Goal: Task Accomplishment & Management: Manage account settings

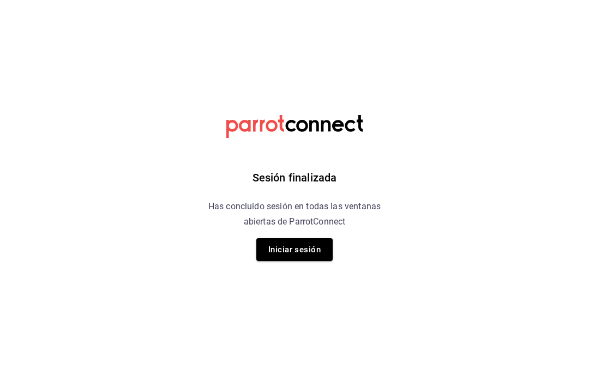
click at [307, 241] on button "Iniciar sesión" at bounding box center [294, 249] width 76 height 23
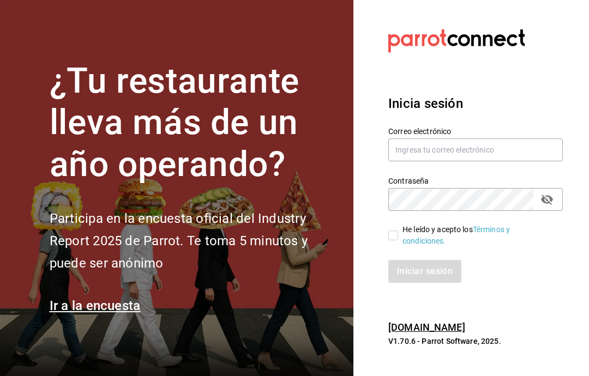
click at [453, 161] on input "text" at bounding box center [475, 150] width 175 height 23
type input "[EMAIL_ADDRESS][DOMAIN_NAME]"
click at [398, 241] on input "He leído y acepto los Términos y condiciones." at bounding box center [393, 236] width 10 height 10
checkbox input "true"
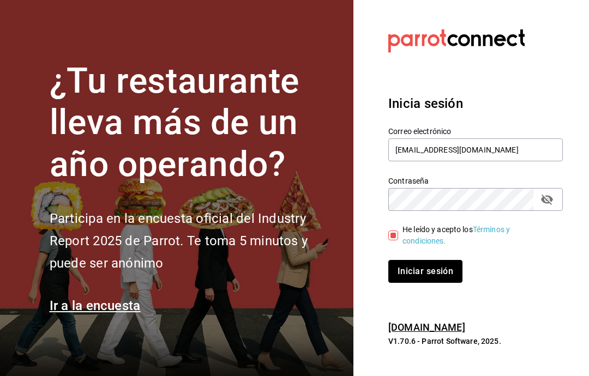
click at [428, 283] on button "Iniciar sesión" at bounding box center [425, 271] width 74 height 23
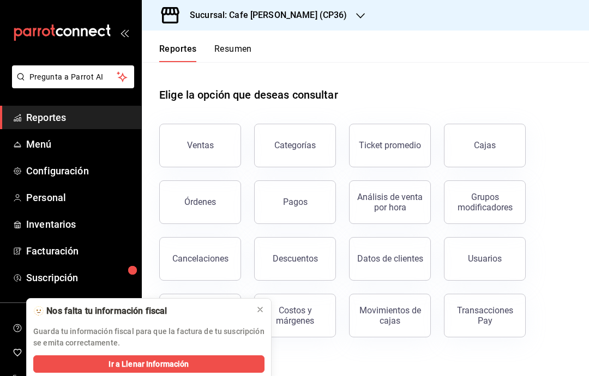
click at [72, 256] on span "Facturación" at bounding box center [79, 251] width 106 height 15
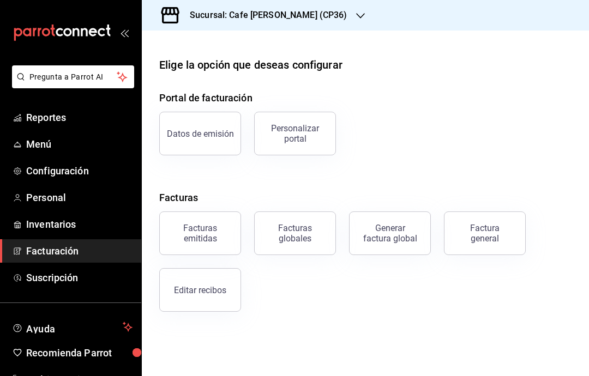
click at [390, 238] on div "Generar factura global" at bounding box center [390, 233] width 55 height 21
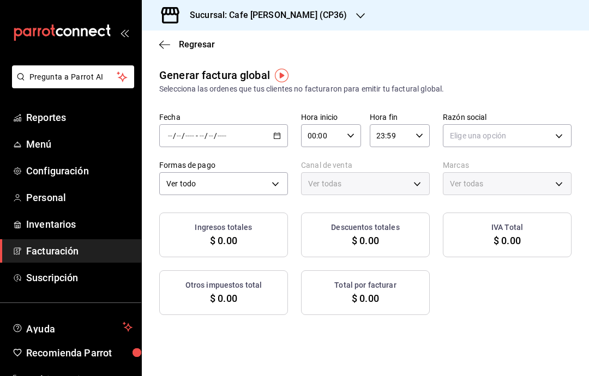
type input "PARROT,UBER_EATS,RAPPI,DIDI_FOOD,ONLINE"
click at [279, 137] on icon "button" at bounding box center [277, 136] width 8 height 8
click at [280, 180] on body "Pregunta a Parrot AI Reportes Menú Configuración Personal Inventarios Facturaci…" at bounding box center [294, 188] width 589 height 376
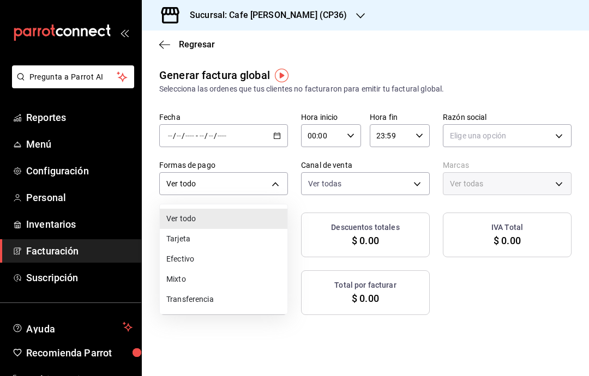
click at [274, 222] on li "Ver todo" at bounding box center [224, 219] width 128 height 20
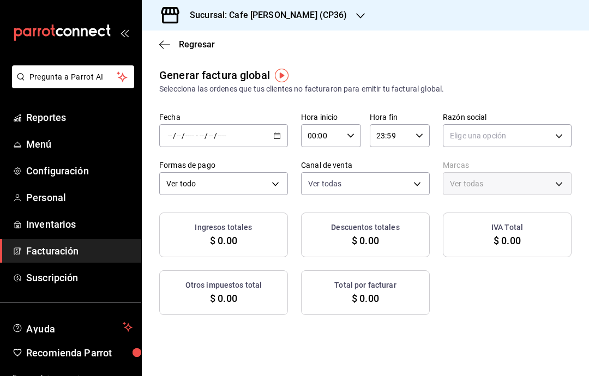
click at [280, 138] on \(Stroke\) "button" at bounding box center [277, 136] width 7 height 6
click at [252, 171] on span "Rango de fechas" at bounding box center [211, 168] width 85 height 11
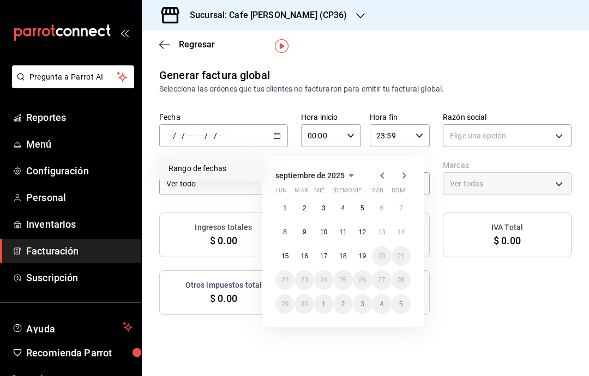
scroll to position [58, 0]
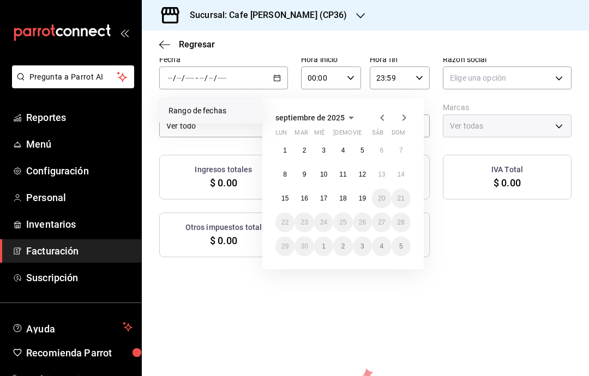
click at [388, 308] on div "Generar factura global Selecciona las ordenes que tus clientes no facturaron pa…" at bounding box center [365, 249] width 447 height 480
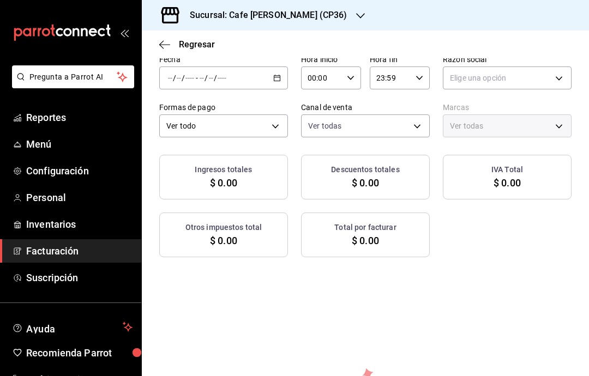
click at [279, 77] on \(Stroke\) "button" at bounding box center [277, 77] width 6 height 1
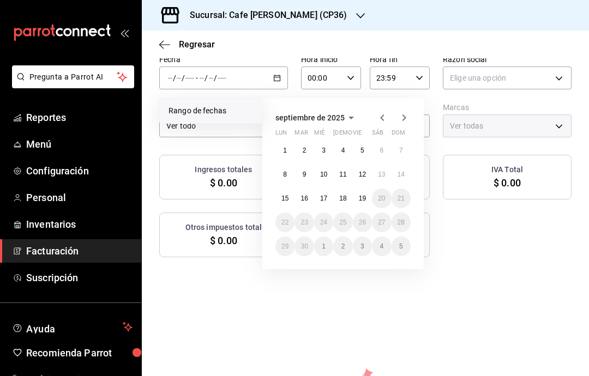
click at [285, 147] on abbr "1" at bounding box center [285, 151] width 4 height 8
click at [360, 199] on abbr "19" at bounding box center [362, 199] width 7 height 8
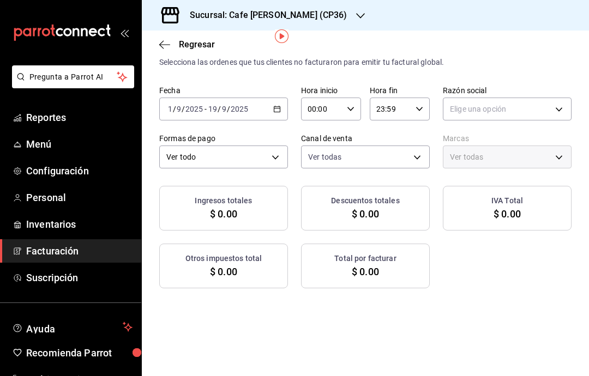
scroll to position [28, 0]
click at [547, 112] on body "Pregunta a Parrot AI Reportes Menú Configuración Personal Inventarios Facturaci…" at bounding box center [294, 188] width 589 height 376
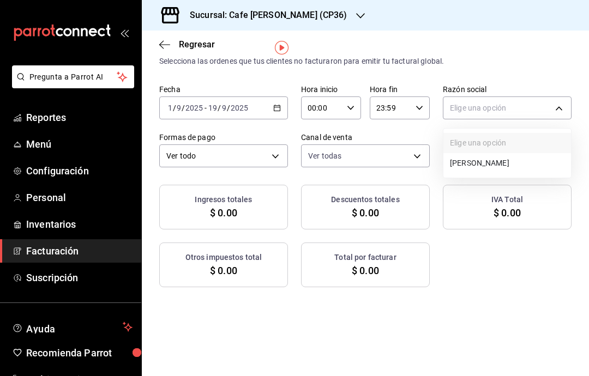
click at [535, 166] on li "GABRIELA BAUR HOFMANN" at bounding box center [508, 163] width 128 height 20
type input "410e77fd-1345-4722-a379-367cefa8f8ee"
type input "14973aab-c9cc-48cb-9bb2-8f78a4739193"
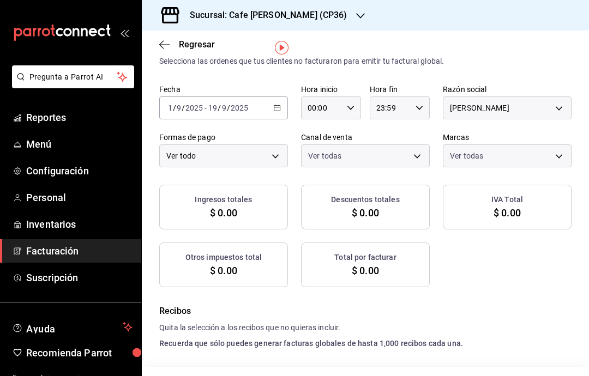
checkbox input "true"
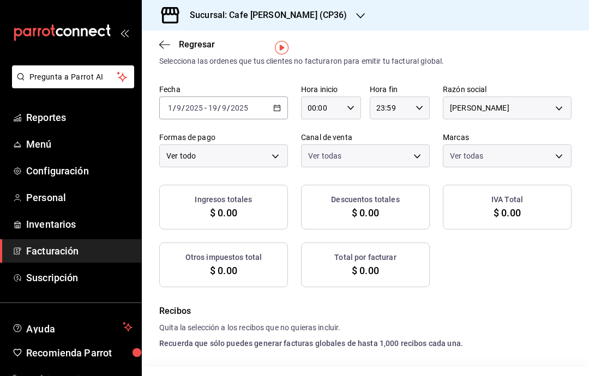
checkbox input "true"
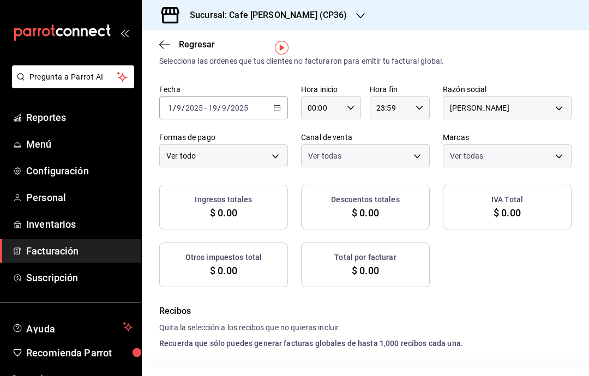
checkbox input "true"
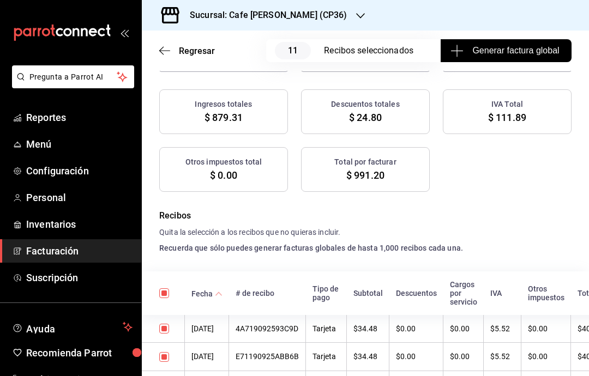
scroll to position [138, 0]
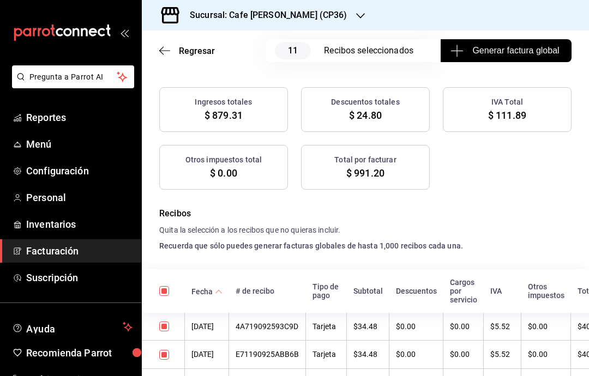
click at [535, 50] on span "Generar factura global" at bounding box center [506, 50] width 106 height 13
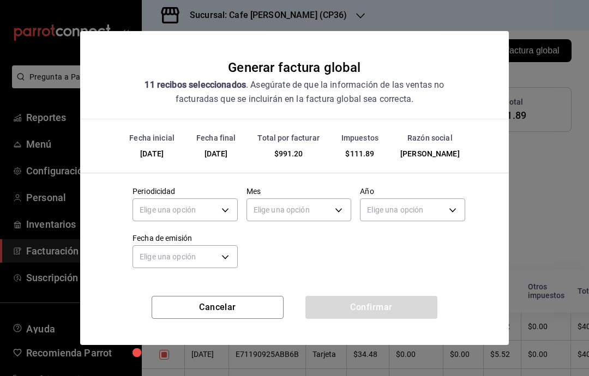
click at [220, 214] on body "Pregunta a Parrot AI Reportes Menú Configuración Personal Inventarios Facturaci…" at bounding box center [294, 188] width 589 height 376
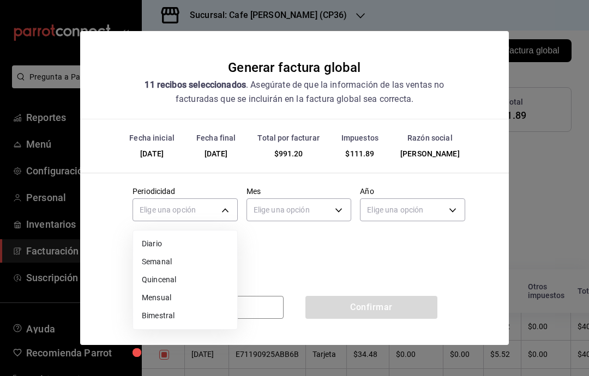
click at [205, 286] on li "Quincenal" at bounding box center [185, 280] width 104 height 18
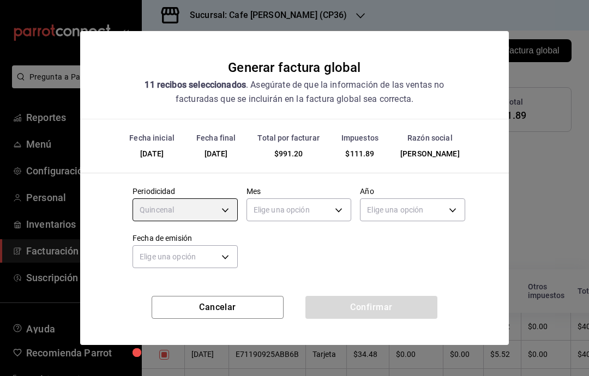
type input "BIWEEKLY"
click at [337, 209] on body "Pregunta a Parrot AI Reportes Menú Configuración Personal Inventarios Facturaci…" at bounding box center [294, 188] width 589 height 376
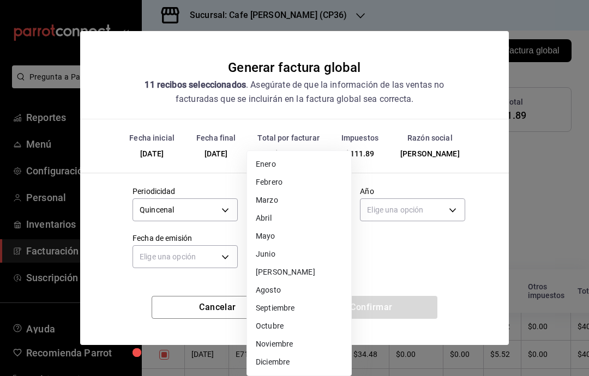
click at [292, 309] on li "Septiembre" at bounding box center [299, 309] width 104 height 18
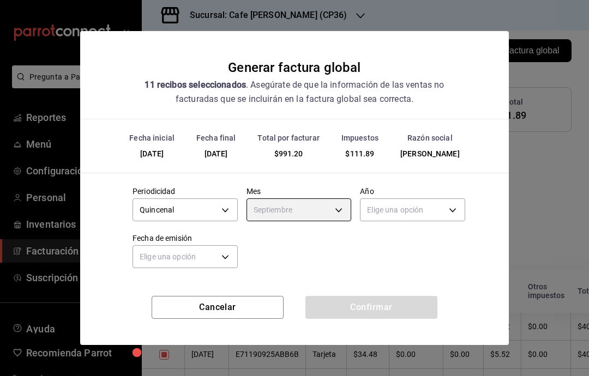
type input "9"
click at [445, 212] on body "Pregunta a Parrot AI Reportes Menú Configuración Personal Inventarios Facturaci…" at bounding box center [294, 188] width 589 height 376
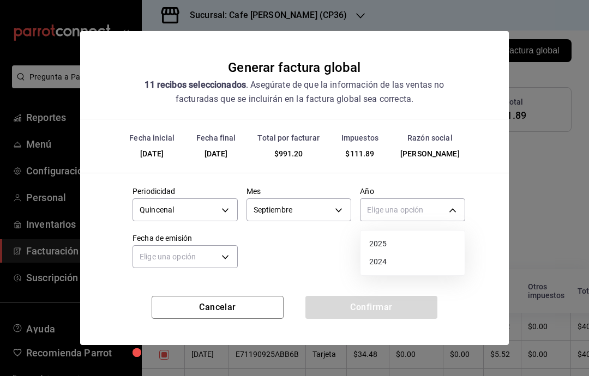
click at [394, 248] on li "2025" at bounding box center [413, 244] width 104 height 18
type input "2025"
click at [226, 260] on body "Pregunta a Parrot AI Reportes Menú Configuración Personal Inventarios Facturaci…" at bounding box center [294, 188] width 589 height 376
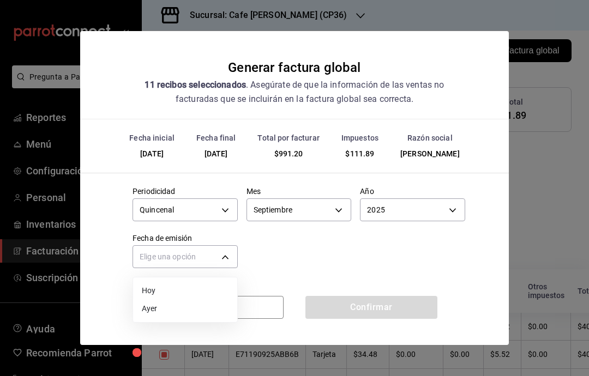
click at [208, 291] on li "Hoy" at bounding box center [185, 291] width 104 height 18
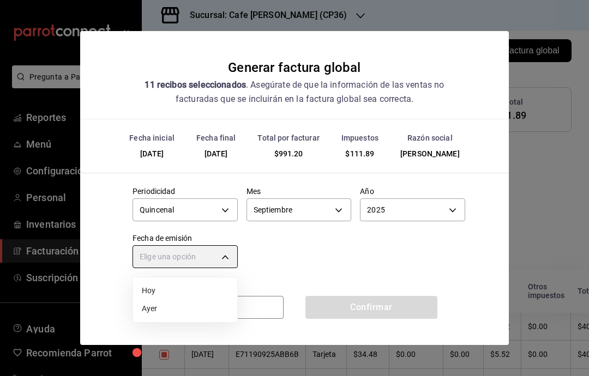
type input "TODAY"
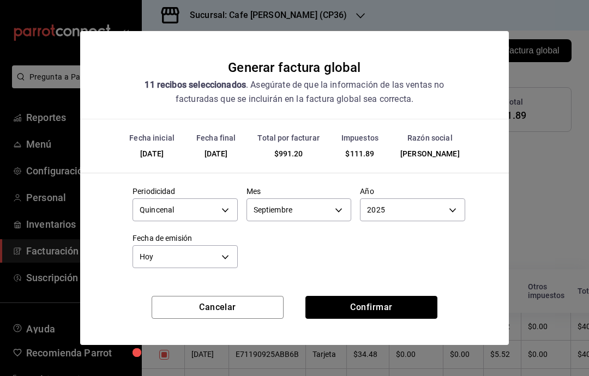
click at [381, 306] on button "Confirmar" at bounding box center [372, 307] width 132 height 23
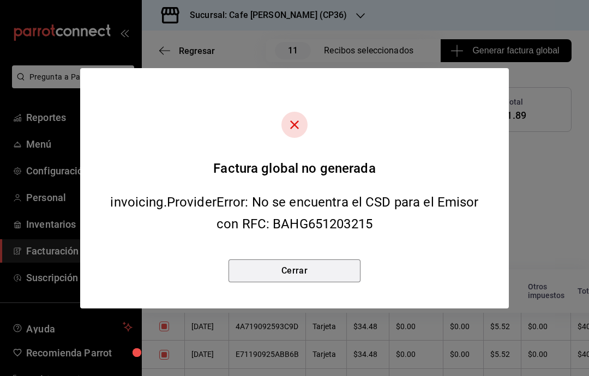
click at [333, 274] on button "Cerrar" at bounding box center [295, 271] width 132 height 23
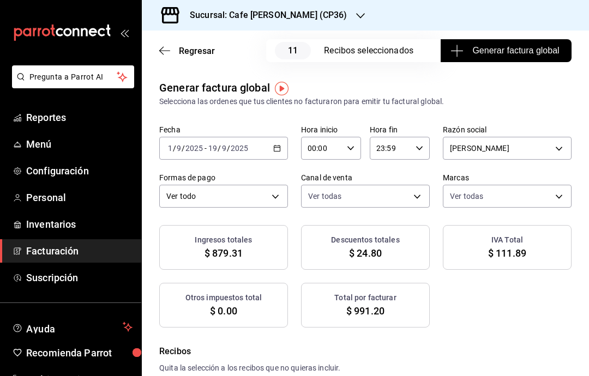
scroll to position [0, 0]
click at [51, 254] on span "Facturación" at bounding box center [79, 251] width 106 height 15
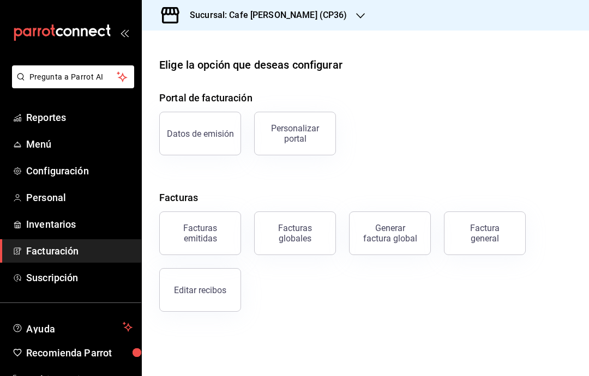
click at [83, 258] on span "Facturación" at bounding box center [79, 251] width 106 height 15
click at [376, 246] on button "Generar factura global" at bounding box center [390, 234] width 82 height 44
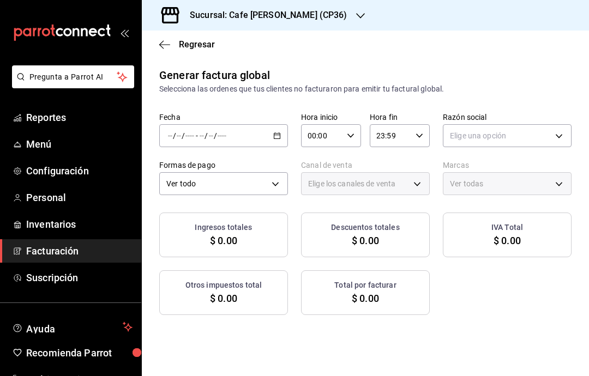
type input "PARROT,UBER_EATS,RAPPI,DIDI_FOOD,ONLINE"
click at [277, 135] on \(Stroke\) "button" at bounding box center [277, 135] width 6 height 1
click at [235, 173] on span "Rango de fechas" at bounding box center [211, 168] width 85 height 11
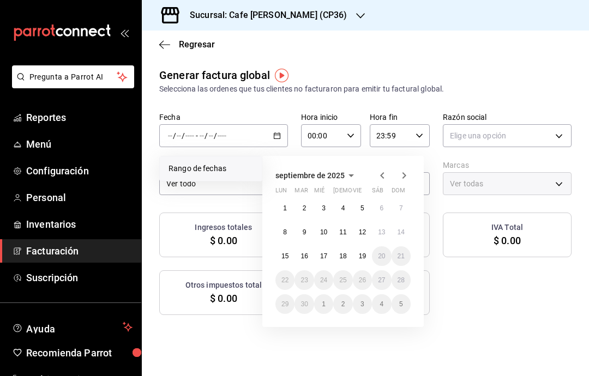
click at [288, 205] on button "1" at bounding box center [285, 209] width 19 height 20
click at [361, 258] on abbr "19" at bounding box center [362, 257] width 7 height 8
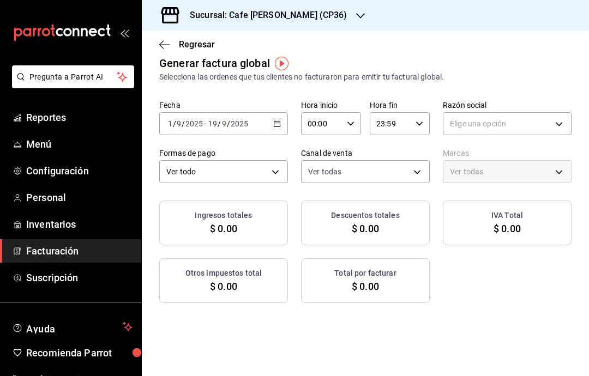
scroll to position [13, 0]
click at [272, 177] on body "Pregunta a Parrot AI Reportes Menú Configuración Personal Inventarios Facturaci…" at bounding box center [294, 188] width 589 height 376
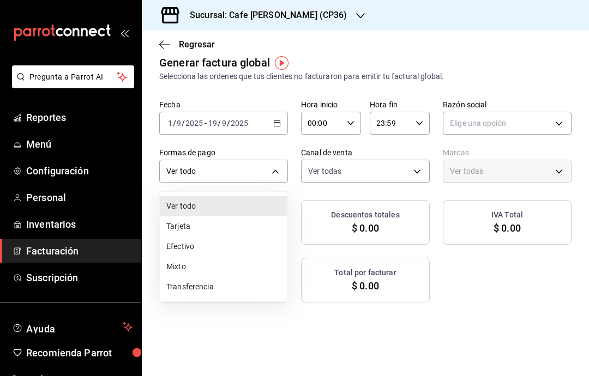
click at [392, 172] on div at bounding box center [294, 188] width 589 height 376
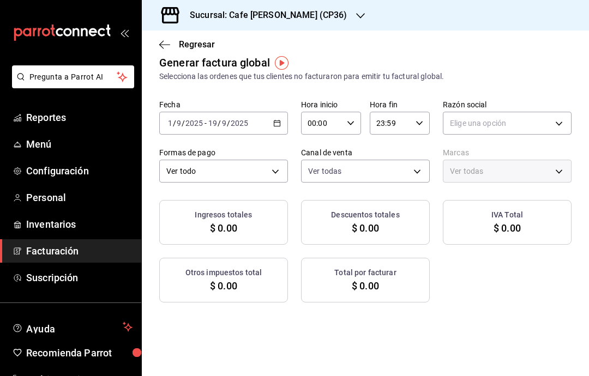
click at [409, 176] on body "Pregunta a Parrot AI Reportes Menú Configuración Personal Inventarios Facturaci…" at bounding box center [294, 188] width 589 height 376
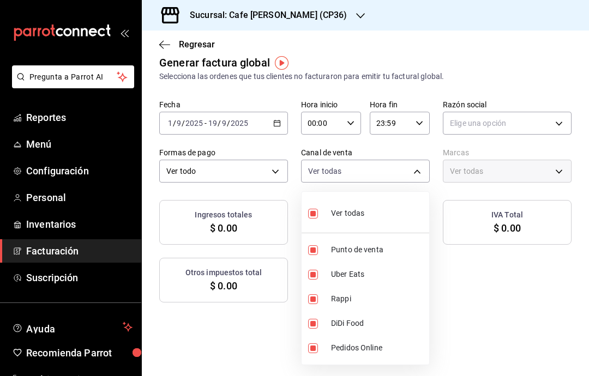
click at [537, 297] on div at bounding box center [294, 188] width 589 height 376
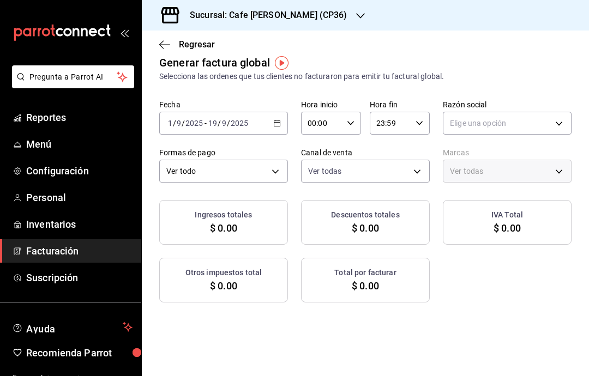
click at [465, 282] on div "Ingresos totales $ 0.00 Descuentos totales $ 0.00 IVA Total $ 0.00 Otros impues…" at bounding box center [365, 251] width 412 height 103
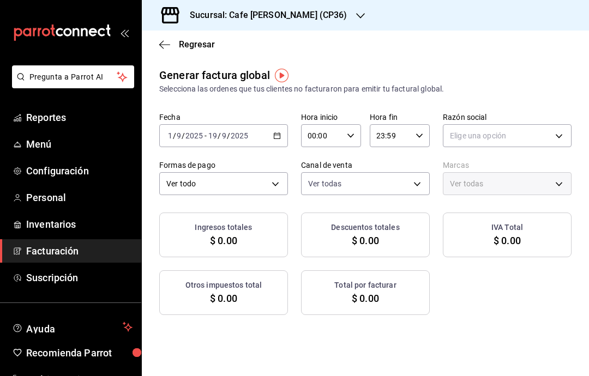
scroll to position [0, 0]
click at [547, 136] on body "Pregunta a Parrot AI Reportes Menú Configuración Personal Inventarios Facturaci…" at bounding box center [294, 188] width 589 height 376
click at [484, 193] on li "GABRIELA BAUR HOFMANN" at bounding box center [508, 191] width 128 height 20
type input "410e77fd-1345-4722-a379-367cefa8f8ee"
type input "14973aab-c9cc-48cb-9bb2-8f78a4739193"
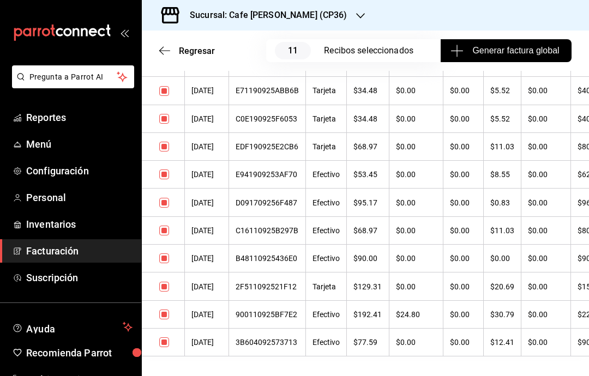
scroll to position [402, 0]
click at [325, 152] on th "Tarjeta" at bounding box center [326, 147] width 41 height 28
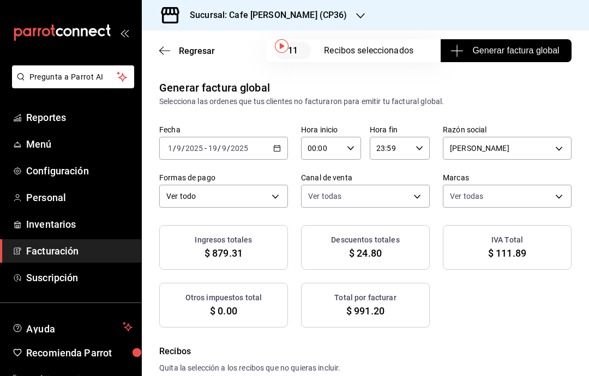
scroll to position [0, 0]
click at [319, 19] on div "Sucursal: Cafe [PERSON_NAME] (CP36)" at bounding box center [260, 15] width 219 height 31
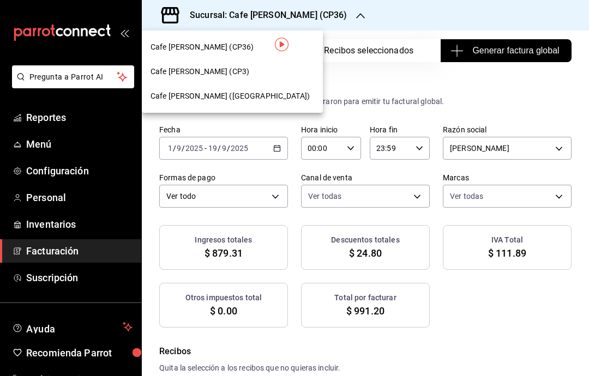
click at [227, 74] on div "Cafe [PERSON_NAME] (CP3)" at bounding box center [233, 71] width 164 height 11
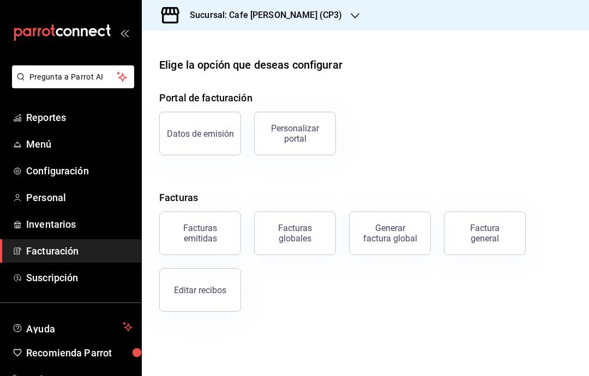
click at [396, 244] on button "Generar factura global" at bounding box center [390, 234] width 82 height 44
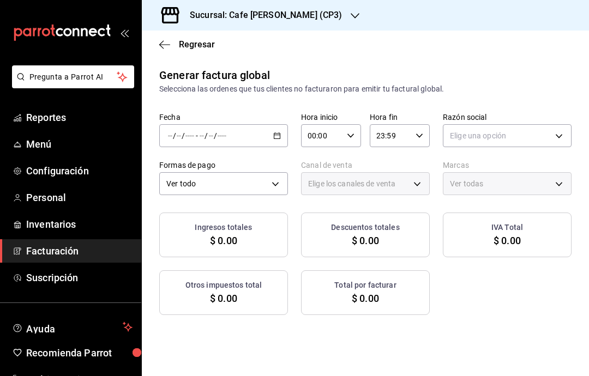
type input "PARROT,UBER_EATS,RAPPI,DIDI_FOOD,ONLINE"
click at [274, 139] on \(Stroke\) "button" at bounding box center [277, 136] width 7 height 6
click at [230, 169] on span "Rango de fechas" at bounding box center [211, 168] width 85 height 11
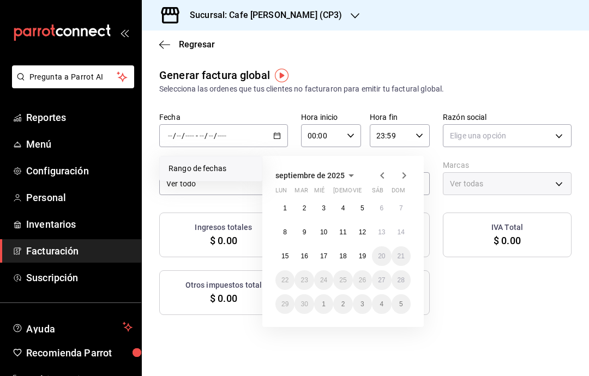
click at [286, 212] on abbr "1" at bounding box center [285, 209] width 4 height 8
click at [363, 259] on abbr "19" at bounding box center [362, 257] width 7 height 8
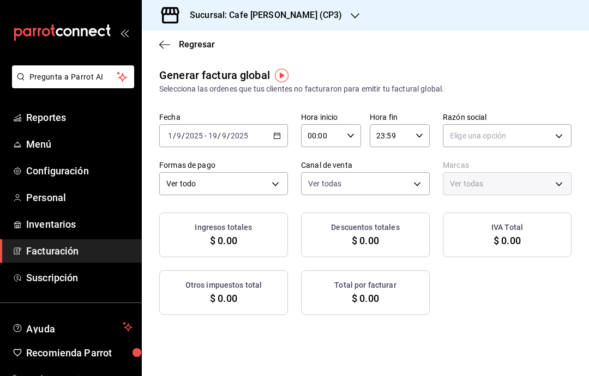
click at [527, 136] on body "Pregunta a Parrot AI Reportes Menú Configuración Personal Inventarios Facturaci…" at bounding box center [294, 188] width 589 height 376
click at [496, 193] on li "GABRIELA BAUR HOFMANN" at bounding box center [508, 191] width 128 height 20
type input "11b1f4b2-2865-40a9-819b-45e3f99d464b"
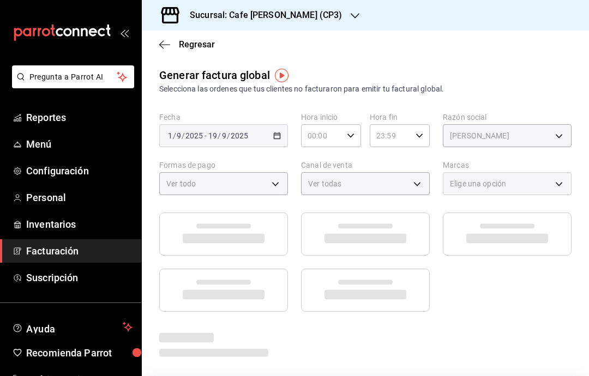
type input "1a219e6b-4538-4a36-8180-b402e53fe872"
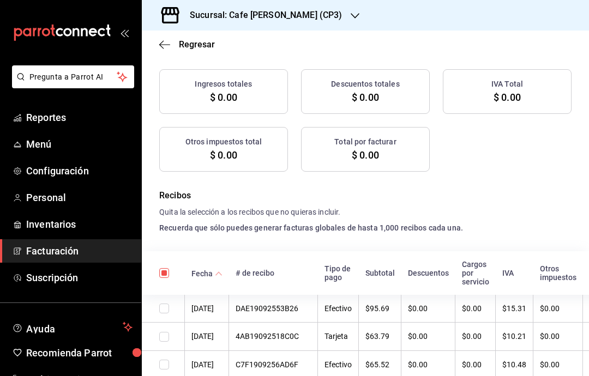
checkbox input "true"
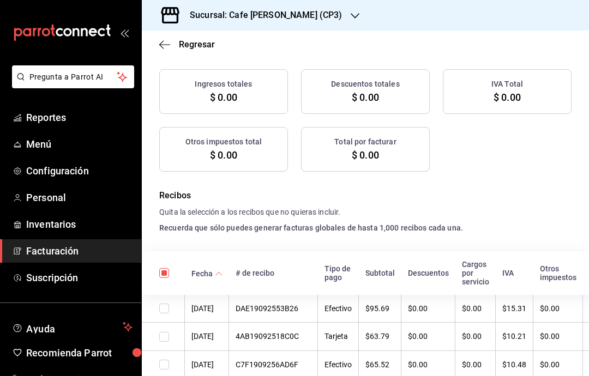
checkbox input "true"
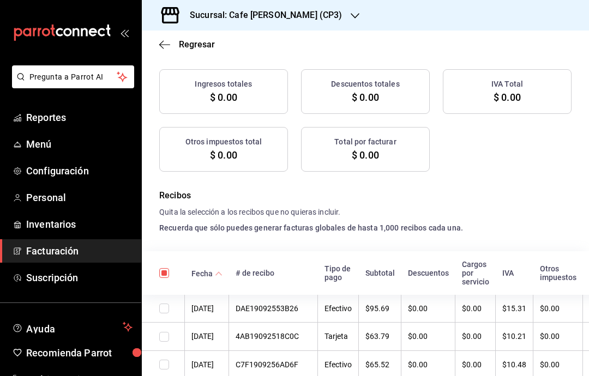
checkbox input "true"
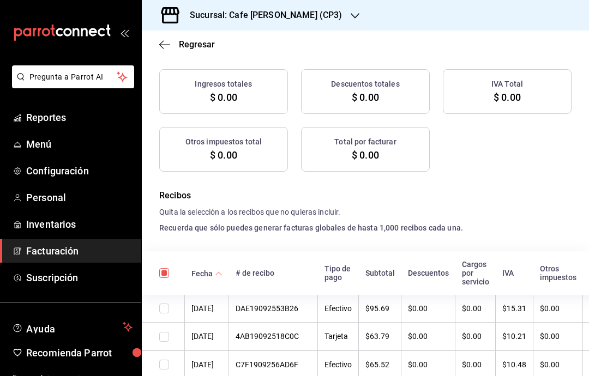
checkbox input "true"
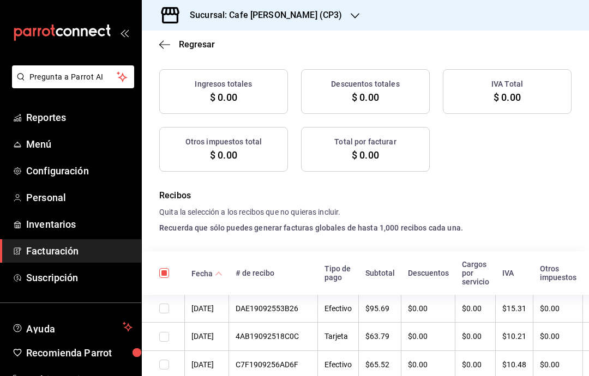
checkbox input "true"
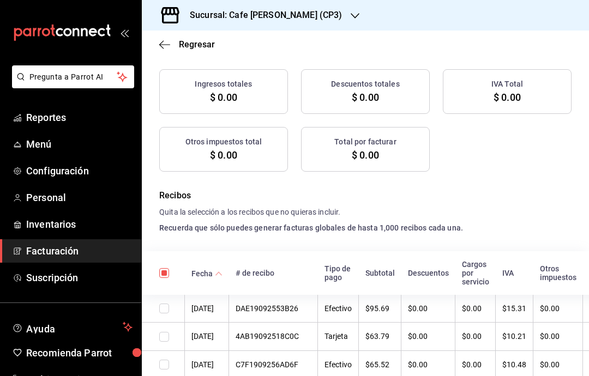
checkbox input "true"
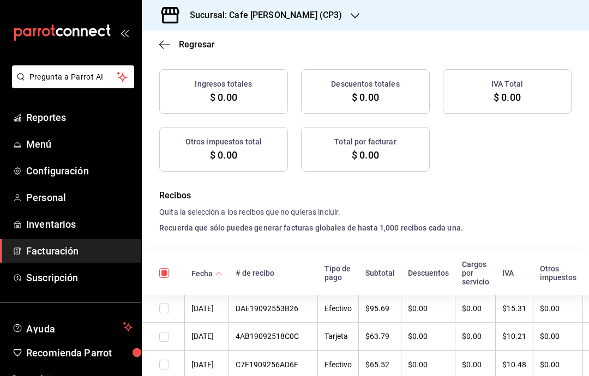
checkbox input "true"
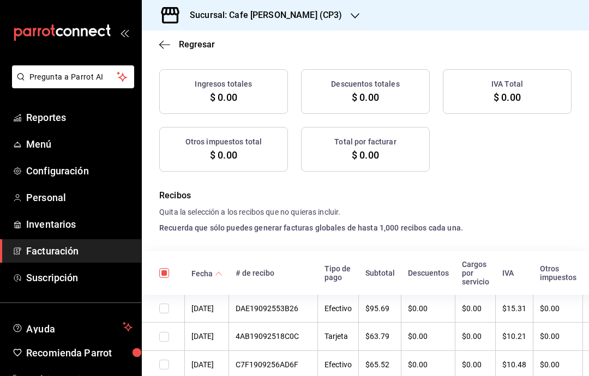
checkbox input "true"
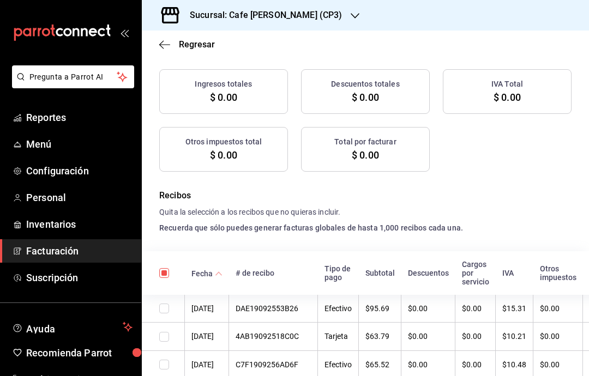
checkbox input "true"
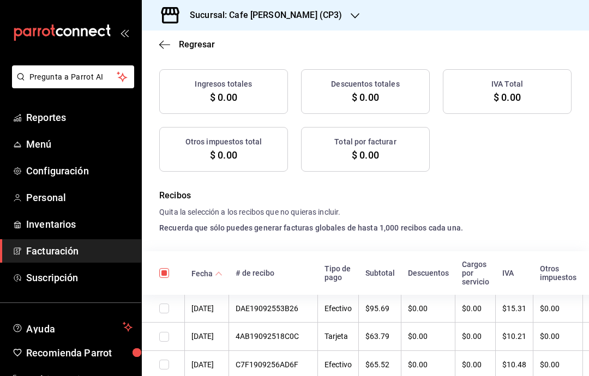
checkbox input "true"
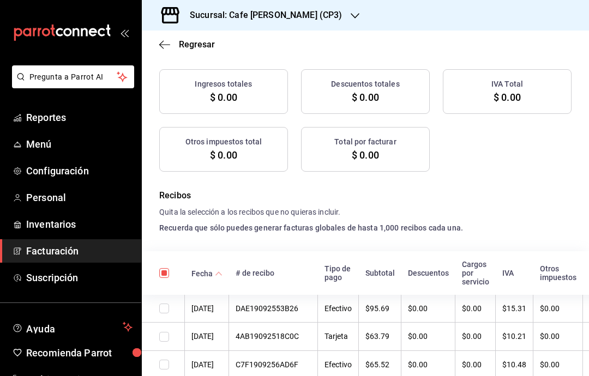
checkbox input "true"
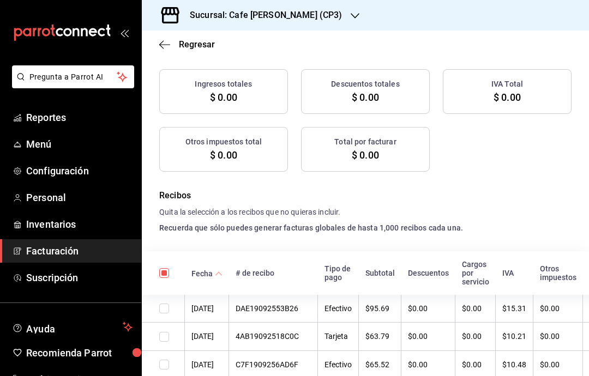
checkbox input "true"
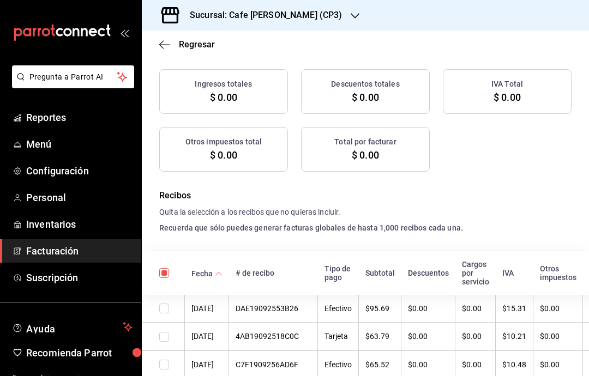
checkbox input "true"
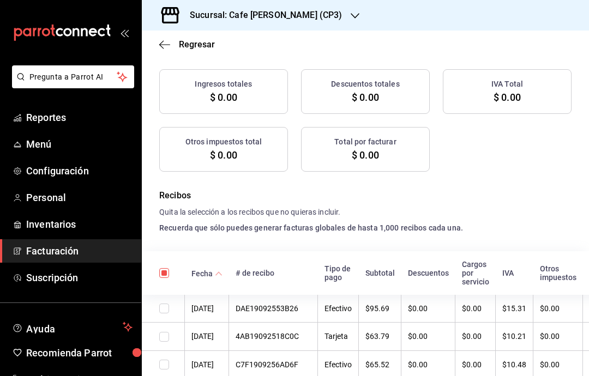
checkbox input "true"
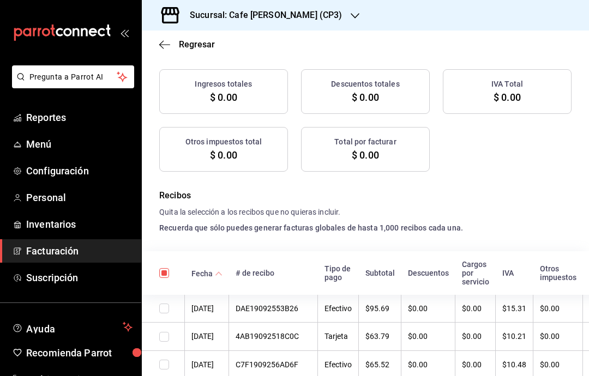
checkbox input "true"
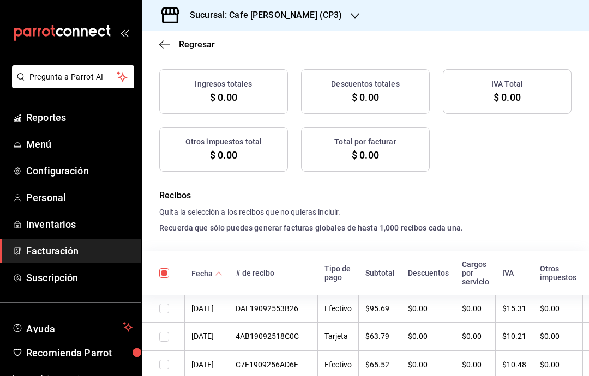
checkbox input "true"
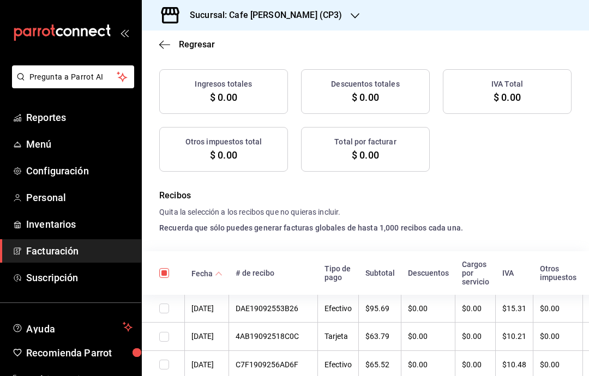
checkbox input "true"
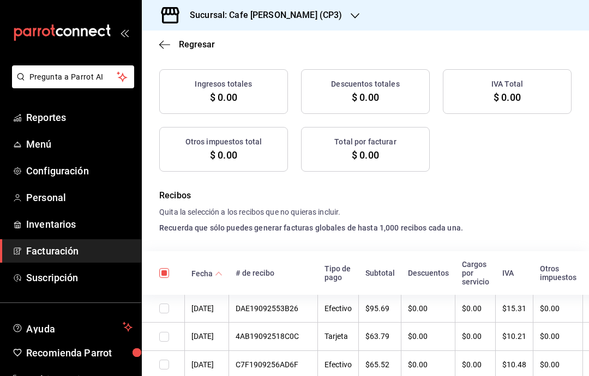
checkbox input "true"
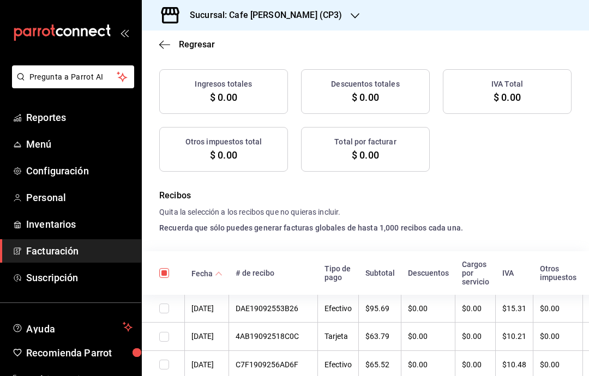
checkbox input "true"
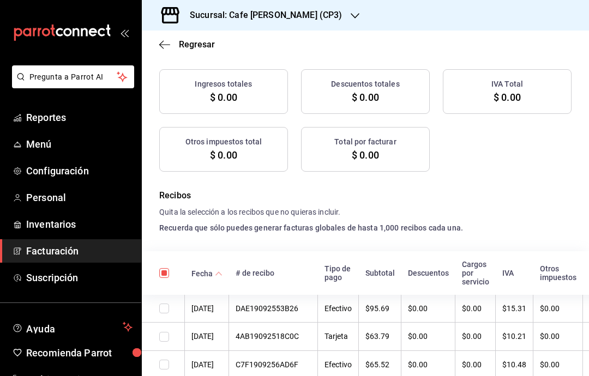
checkbox input "true"
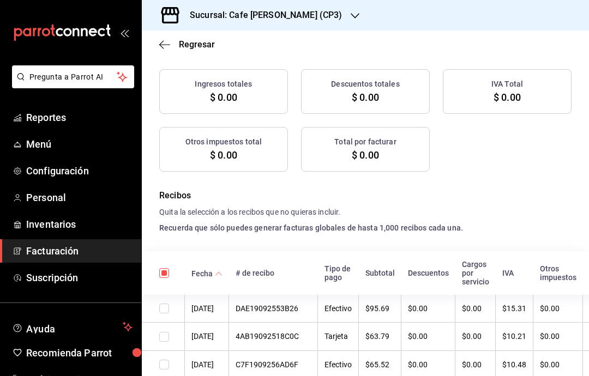
checkbox input "true"
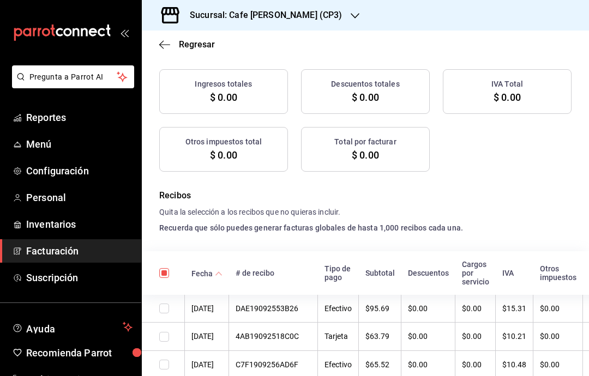
checkbox input "true"
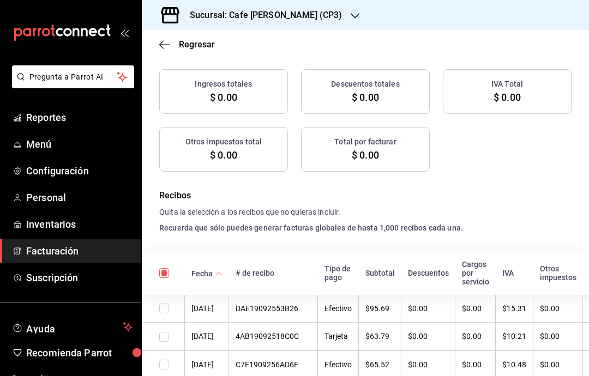
checkbox input "true"
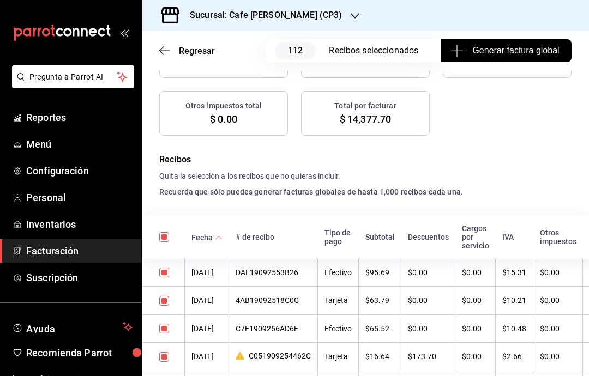
scroll to position [197, 0]
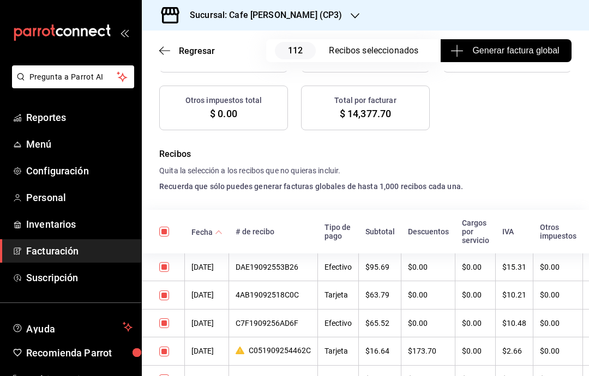
click at [505, 55] on span "Generar factura global" at bounding box center [506, 50] width 106 height 13
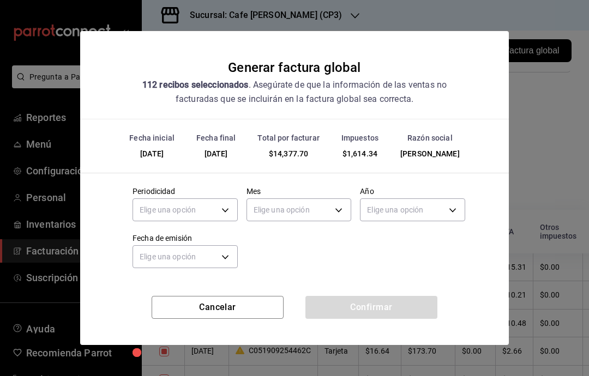
click at [224, 213] on body "Pregunta a Parrot AI Reportes Menú Configuración Personal Inventarios Facturaci…" at bounding box center [294, 188] width 589 height 376
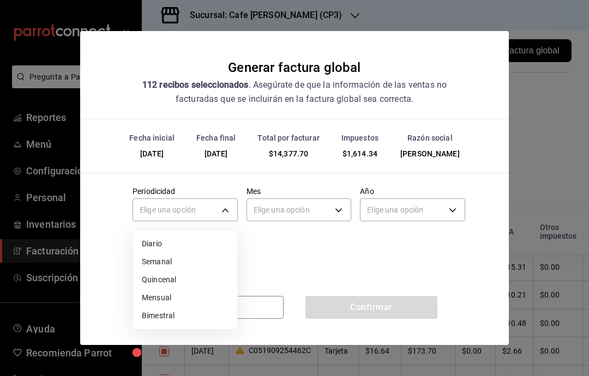
click at [182, 282] on li "Quincenal" at bounding box center [185, 280] width 104 height 18
type input "BIWEEKLY"
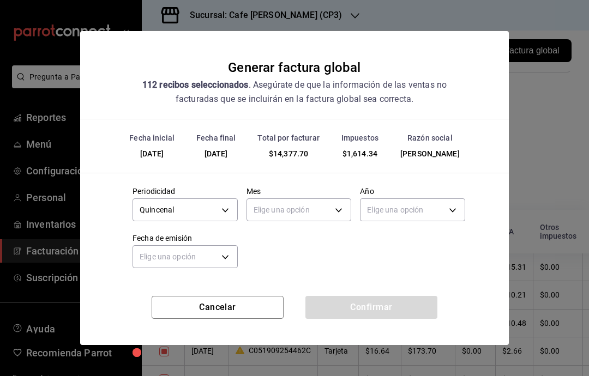
click at [332, 213] on body "Pregunta a Parrot AI Reportes Menú Configuración Personal Inventarios Facturaci…" at bounding box center [294, 188] width 589 height 376
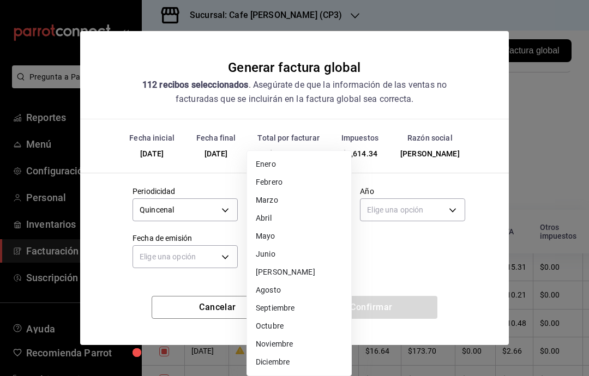
click at [291, 312] on li "Septiembre" at bounding box center [299, 309] width 104 height 18
type input "9"
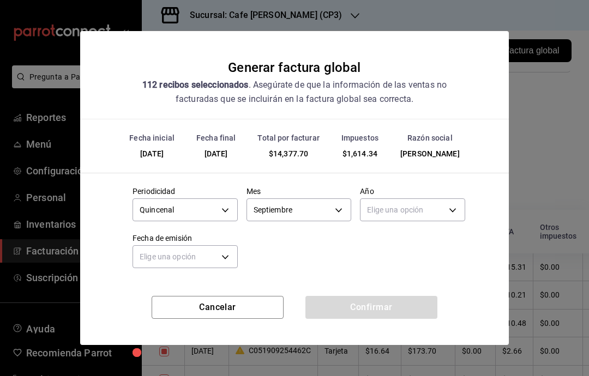
click at [450, 211] on body "Pregunta a Parrot AI Reportes Menú Configuración Personal Inventarios Facturaci…" at bounding box center [294, 188] width 589 height 376
click at [394, 245] on li "2025" at bounding box center [413, 244] width 104 height 18
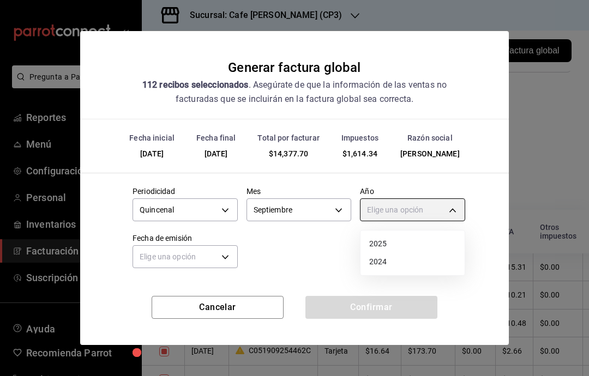
type input "2025"
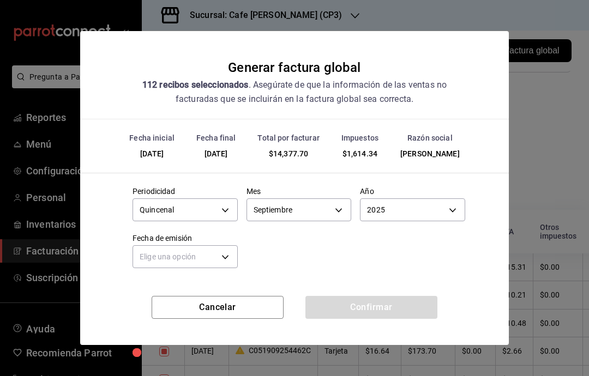
click at [220, 263] on body "Pregunta a Parrot AI Reportes Menú Configuración Personal Inventarios Facturaci…" at bounding box center [294, 188] width 589 height 376
click at [178, 292] on li "Hoy" at bounding box center [185, 291] width 104 height 18
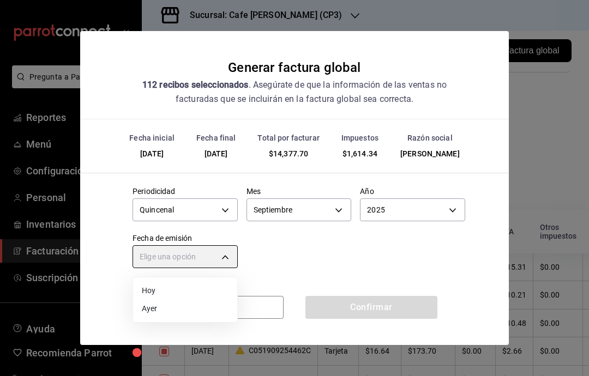
type input "TODAY"
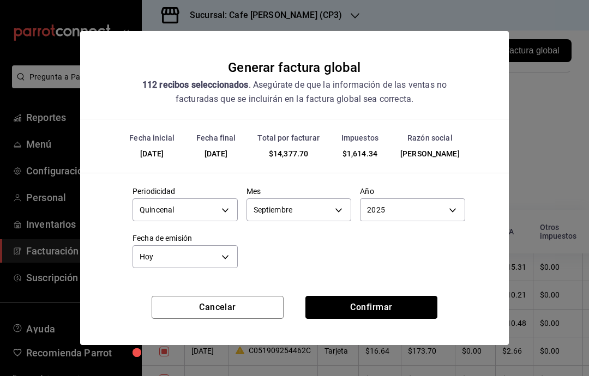
click at [393, 308] on button "Confirmar" at bounding box center [372, 307] width 132 height 23
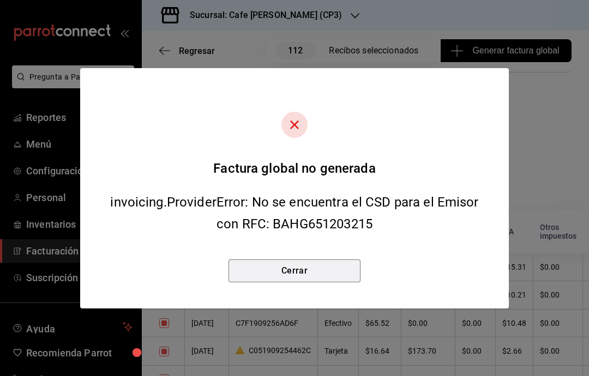
click at [306, 277] on button "Cerrar" at bounding box center [295, 271] width 132 height 23
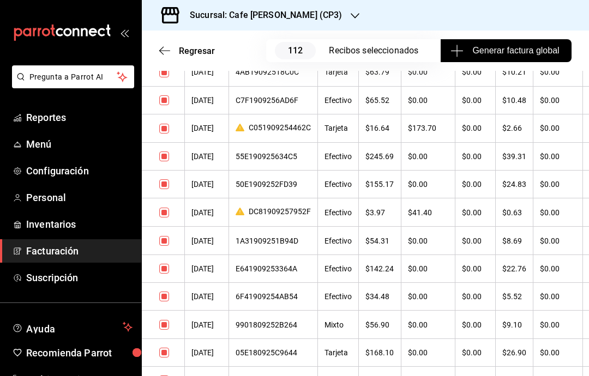
scroll to position [420, 0]
click at [265, 134] on div "C051909254462C" at bounding box center [273, 129] width 75 height 10
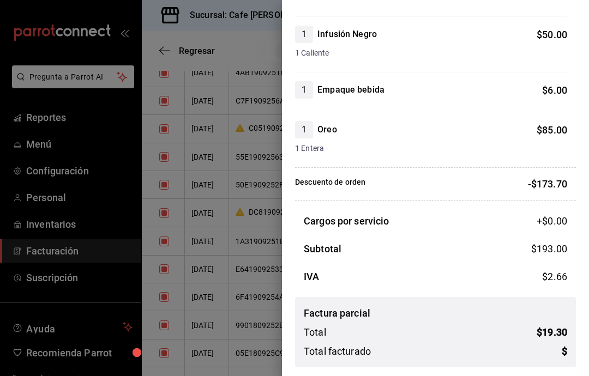
scroll to position [238, 0]
click at [222, 148] on div at bounding box center [294, 188] width 589 height 376
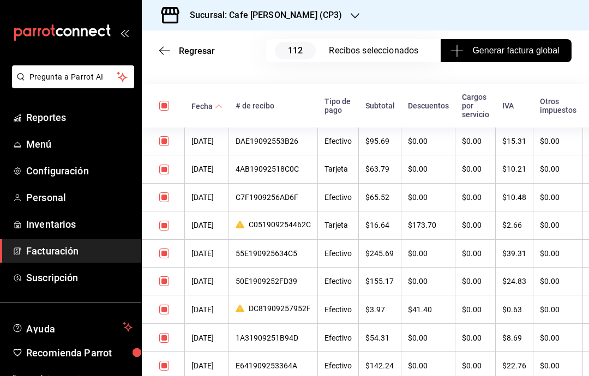
scroll to position [0, 0]
click at [514, 51] on span "Generar factura global" at bounding box center [506, 50] width 106 height 13
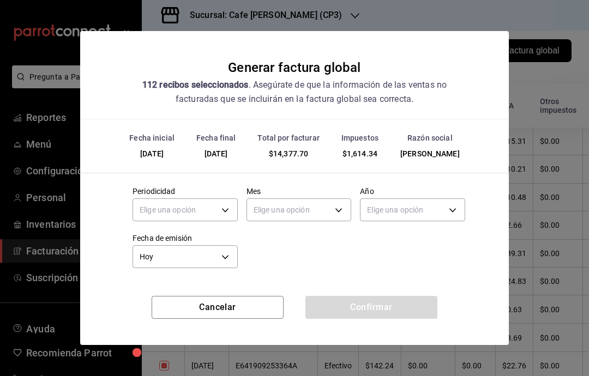
click at [572, 88] on div "Generar factura global 112 recibos seleccionados . Asegúrate de que la informac…" at bounding box center [294, 188] width 589 height 376
click at [228, 318] on button "Cancelar" at bounding box center [218, 307] width 132 height 23
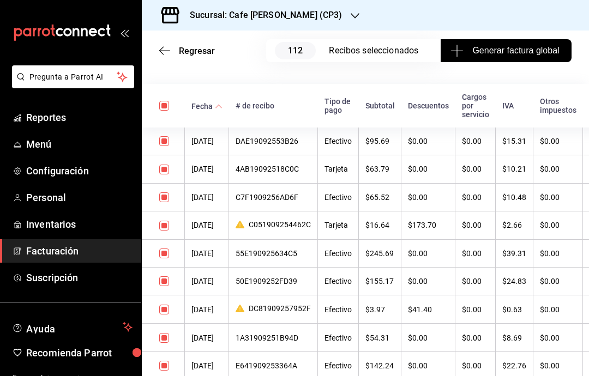
click at [62, 254] on span "Facturación" at bounding box center [79, 251] width 106 height 15
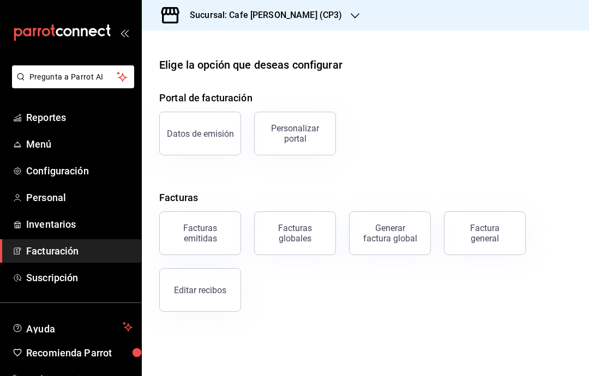
click at [207, 128] on button "Datos de emisión" at bounding box center [200, 134] width 82 height 44
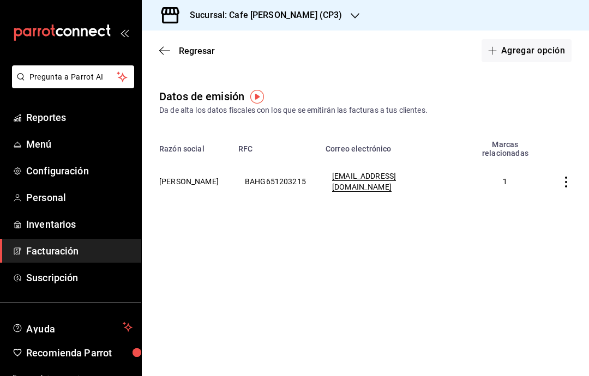
click at [570, 183] on icon "button" at bounding box center [566, 182] width 11 height 11
click at [524, 277] on div at bounding box center [294, 188] width 589 height 376
click at [161, 47] on icon "button" at bounding box center [164, 51] width 11 height 10
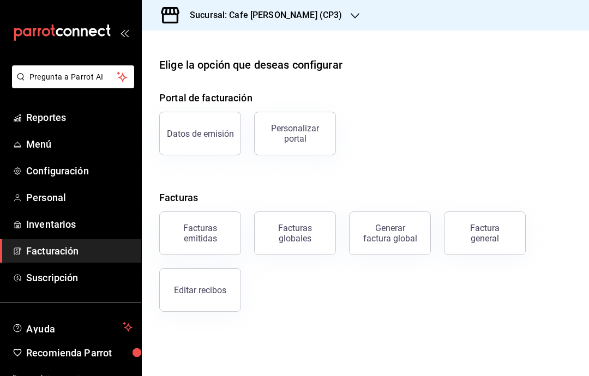
click at [314, 140] on div "Personalizar portal" at bounding box center [295, 133] width 68 height 21
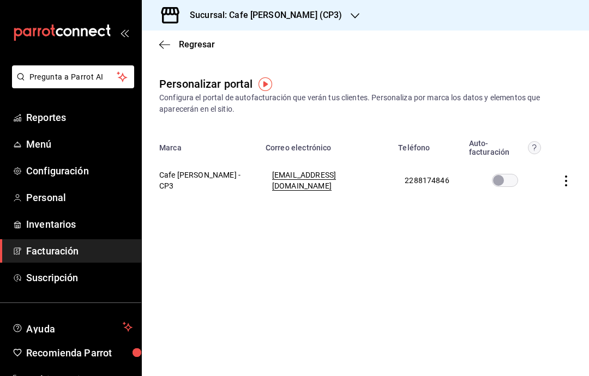
click at [500, 174] on input "checkbox" at bounding box center [498, 180] width 39 height 13
checkbox input "false"
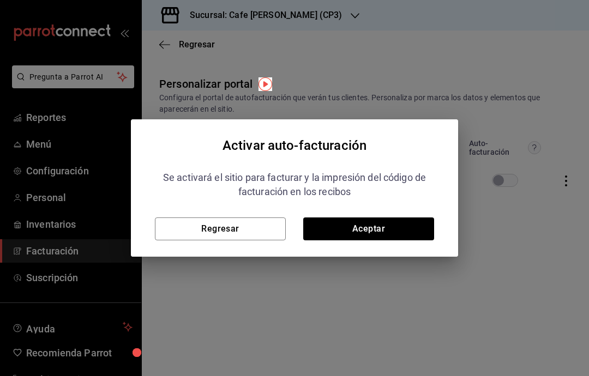
click at [217, 229] on button "Regresar" at bounding box center [220, 229] width 131 height 23
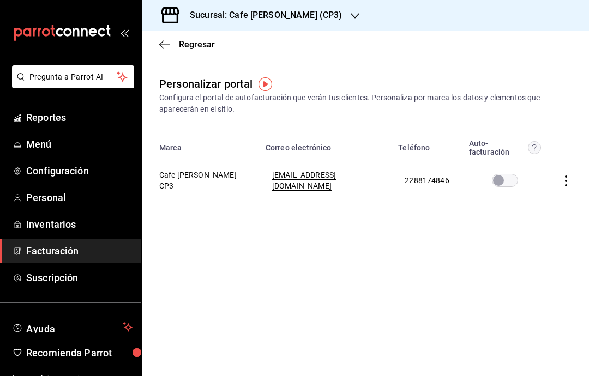
click at [164, 47] on icon "button" at bounding box center [164, 45] width 11 height 10
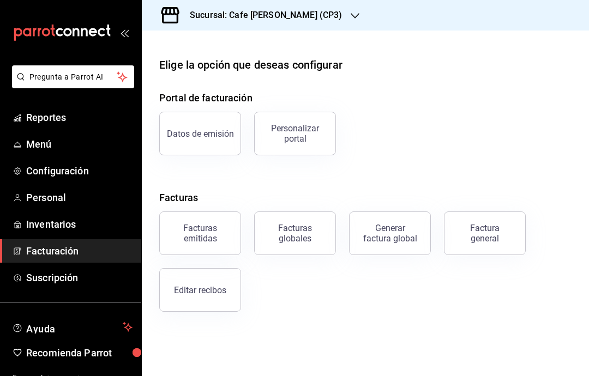
click at [300, 241] on div "Facturas globales" at bounding box center [295, 233] width 68 height 21
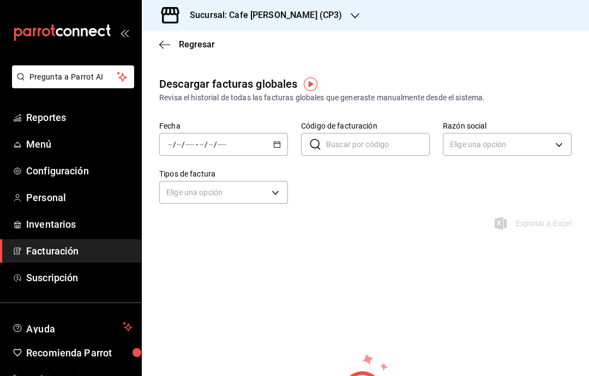
click at [169, 40] on icon "button" at bounding box center [164, 45] width 11 height 10
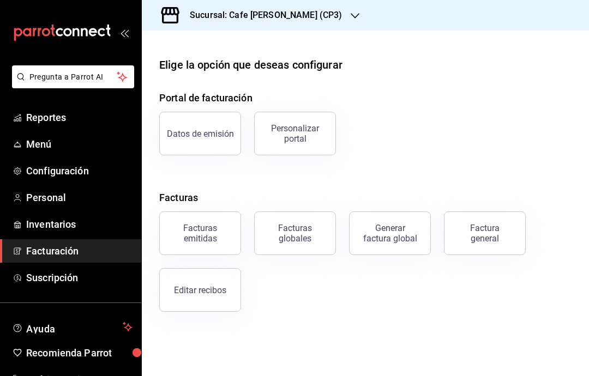
click at [481, 237] on div "Factura general" at bounding box center [485, 233] width 55 height 21
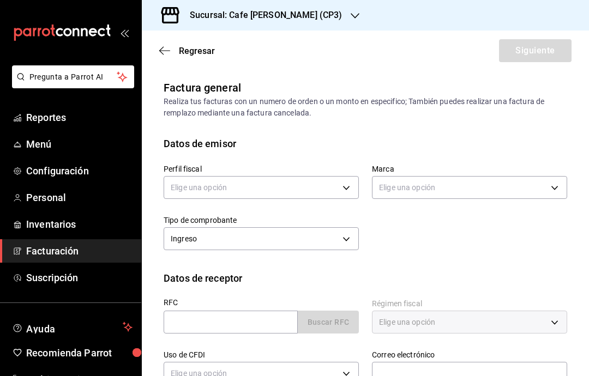
click at [332, 193] on body "Pregunta a Parrot AI Reportes Menú Configuración Personal Inventarios Facturaci…" at bounding box center [294, 188] width 589 height 376
click at [302, 240] on li "GABRIELA BAUR HOFMANN" at bounding box center [261, 243] width 194 height 20
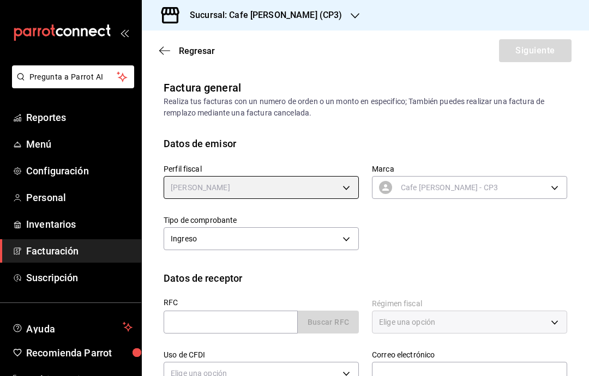
type input "11b1f4b2-2865-40a9-819b-45e3f99d464b"
type input "1a219e6b-4538-4a36-8180-b402e53fe872"
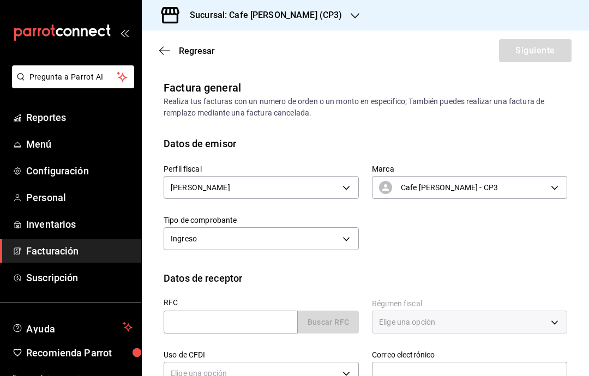
click at [348, 245] on body "Pregunta a Parrot AI Reportes Menú Configuración Personal Inventarios Facturaci…" at bounding box center [294, 188] width 589 height 376
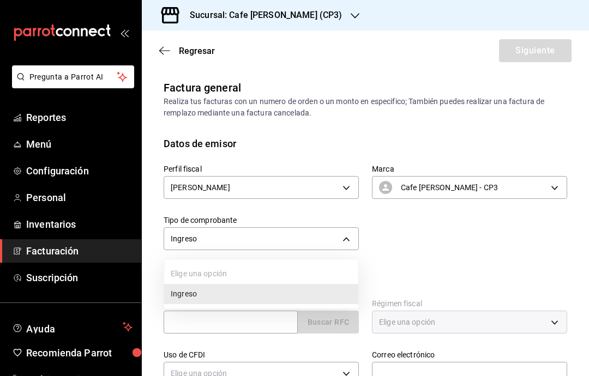
click at [452, 266] on div at bounding box center [294, 188] width 589 height 376
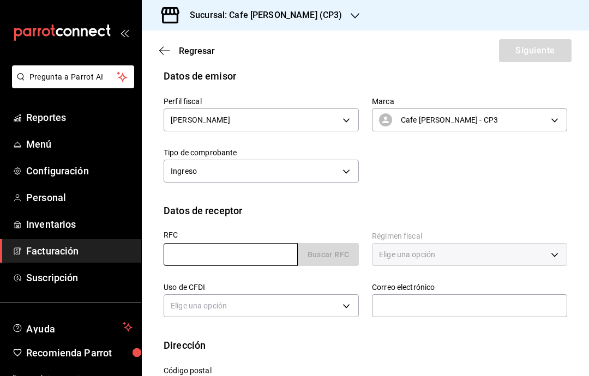
click at [268, 257] on input "text" at bounding box center [231, 254] width 134 height 23
click at [272, 263] on input "text" at bounding box center [231, 254] width 134 height 23
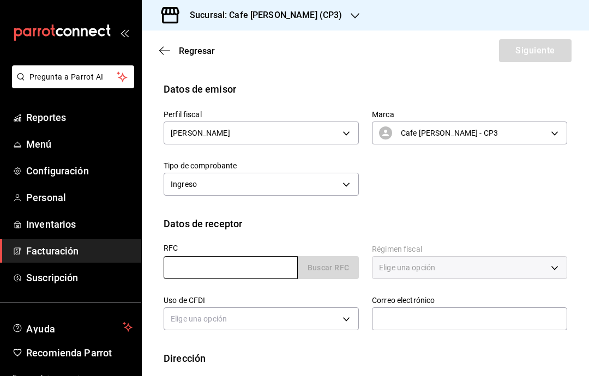
scroll to position [54, 0]
click at [174, 50] on span "Regresar" at bounding box center [187, 51] width 56 height 10
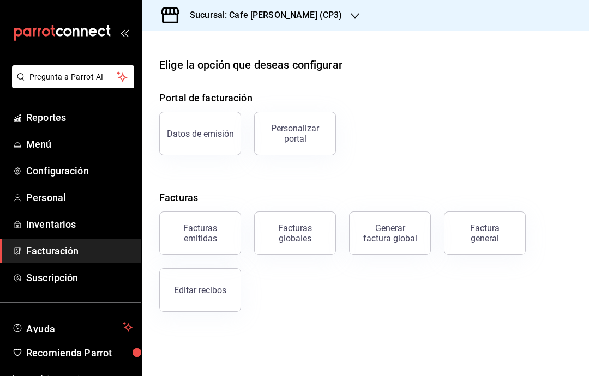
click at [481, 236] on div "Factura general" at bounding box center [485, 233] width 55 height 21
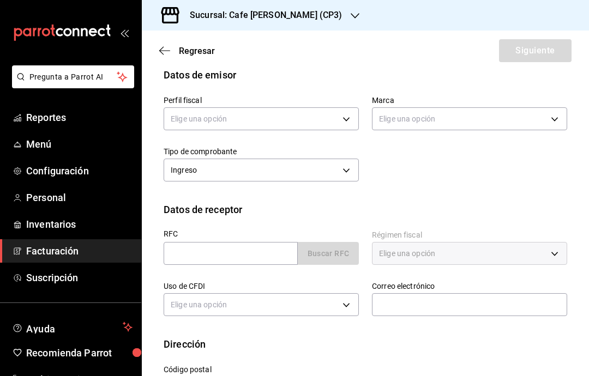
scroll to position [68, 0]
click at [354, 126] on body "Pregunta a Parrot AI Reportes Menú Configuración Personal Inventarios Facturaci…" at bounding box center [294, 188] width 589 height 376
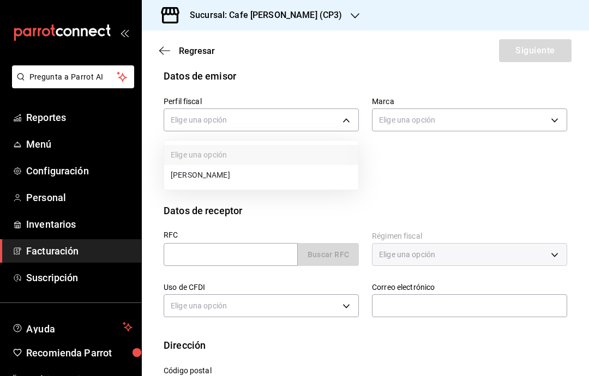
click at [258, 177] on li "GABRIELA BAUR HOFMANN" at bounding box center [261, 175] width 194 height 20
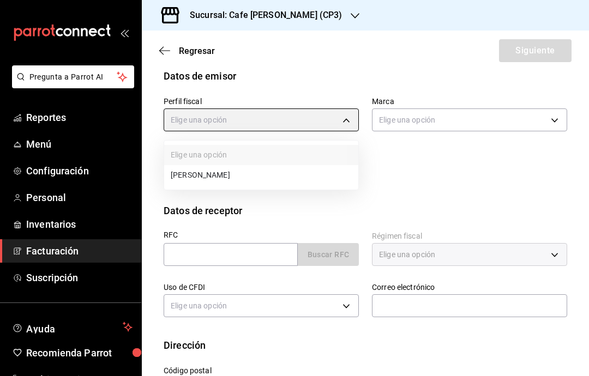
type input "11b1f4b2-2865-40a9-819b-45e3f99d464b"
type input "1a219e6b-4538-4a36-8180-b402e53fe872"
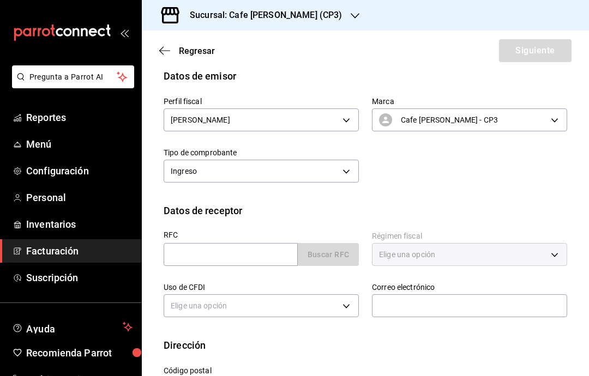
click at [339, 260] on div "Buscar RFC" at bounding box center [261, 254] width 195 height 23
click at [552, 243] on div "Elige una opción" at bounding box center [469, 254] width 195 height 23
click at [554, 243] on div "Elige una opción" at bounding box center [469, 254] width 195 height 23
click at [549, 243] on div "Elige una opción" at bounding box center [469, 254] width 195 height 23
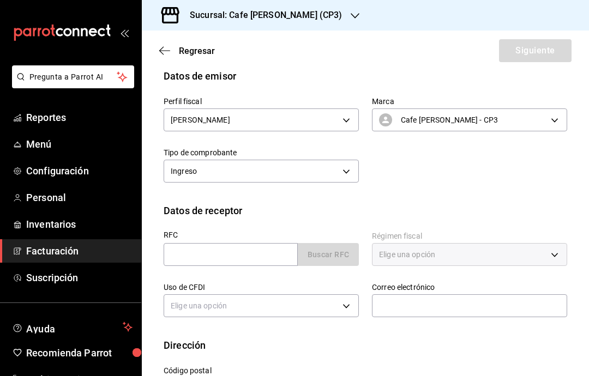
click at [551, 243] on div "Elige una opción" at bounding box center [469, 254] width 195 height 23
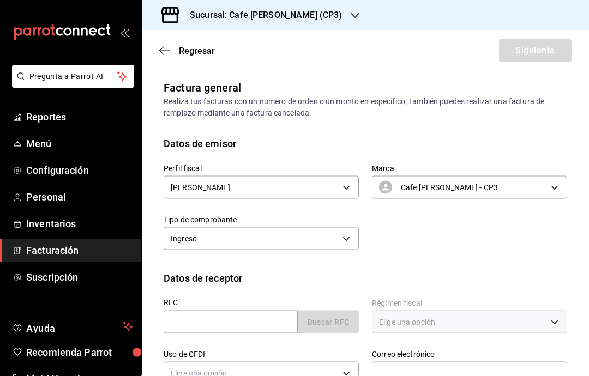
scroll to position [0, 0]
click at [177, 53] on span "Regresar" at bounding box center [187, 51] width 56 height 10
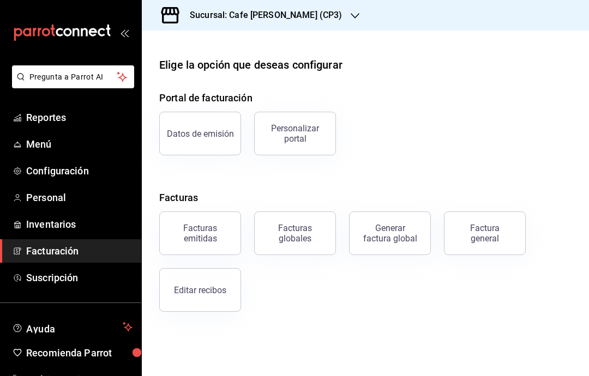
click at [193, 291] on div "Editar recibos" at bounding box center [200, 290] width 52 height 10
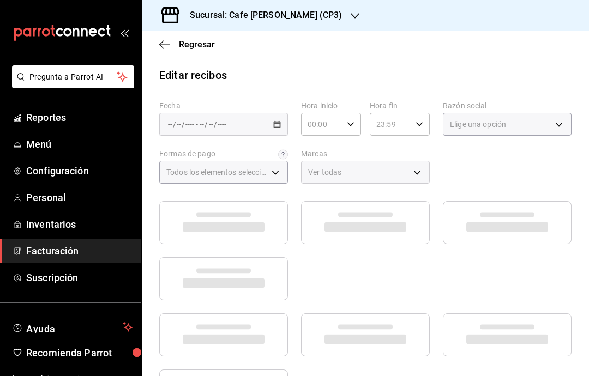
type input "f8495378-9407-48b0-8ccc-5c0fdb97f123"
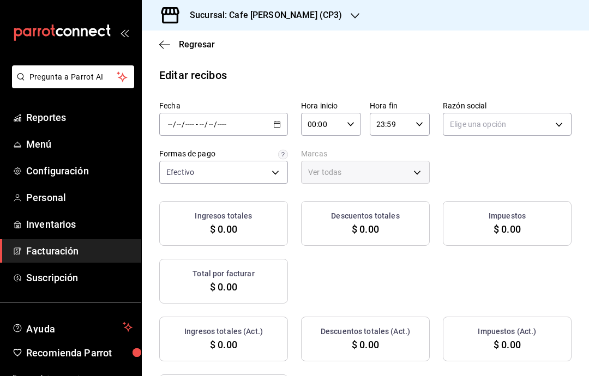
click at [265, 132] on div "/ / - / /" at bounding box center [223, 124] width 129 height 23
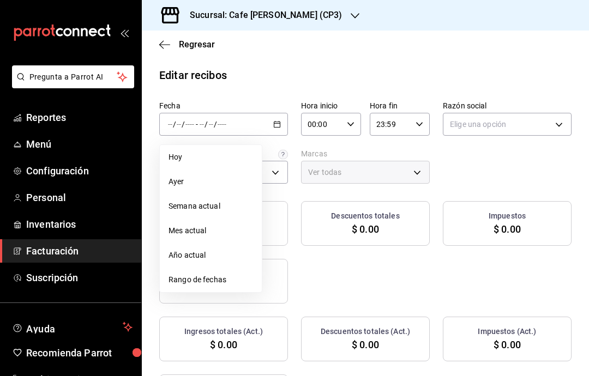
click at [226, 211] on span "Semana actual" at bounding box center [211, 206] width 85 height 11
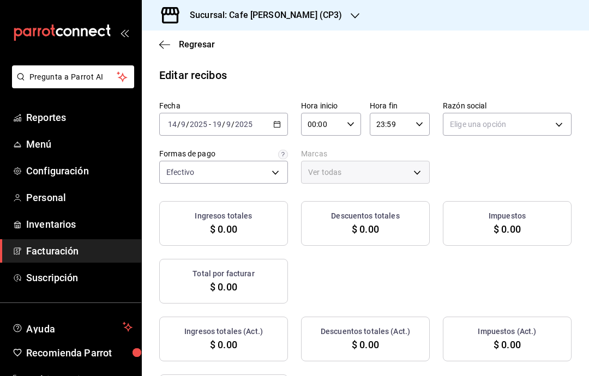
click at [563, 125] on body "Pregunta a Parrot AI Reportes Menú Configuración Personal Inventarios Facturaci…" at bounding box center [294, 188] width 589 height 376
click at [532, 179] on li "GABRIELA BAUR HOFMANN" at bounding box center [508, 180] width 128 height 20
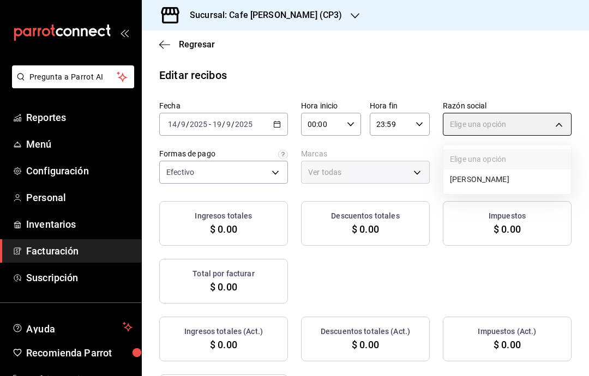
type input "11b1f4b2-2865-40a9-819b-45e3f99d464b"
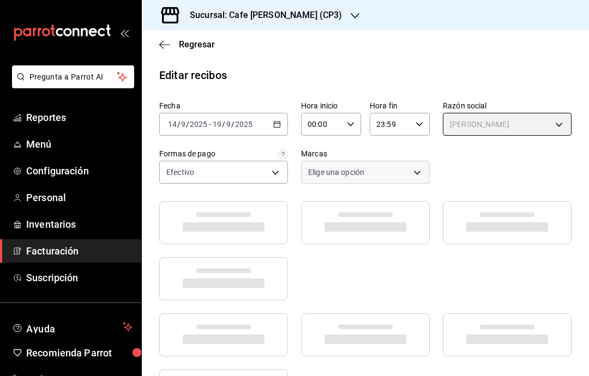
type input "1a219e6b-4538-4a36-8180-b402e53fe872"
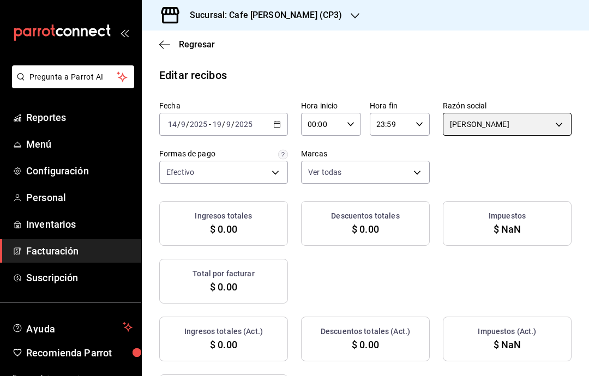
checkbox input "true"
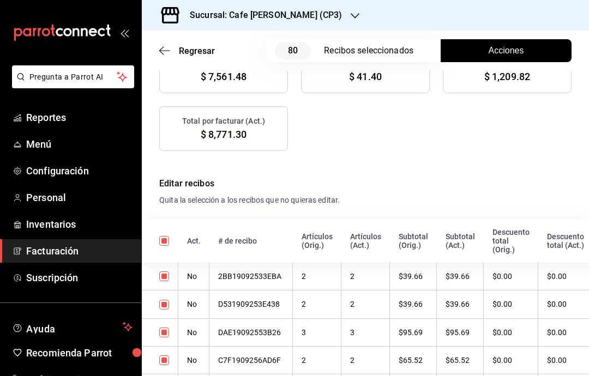
scroll to position [282, 0]
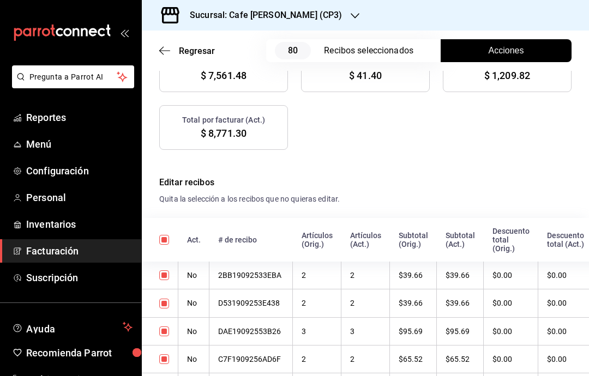
click at [536, 55] on button "Acciones" at bounding box center [506, 50] width 131 height 23
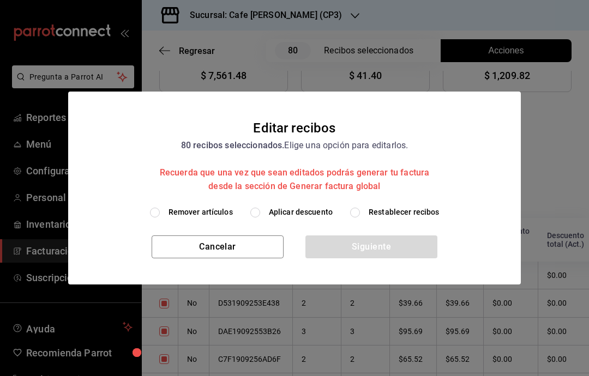
click at [254, 213] on input "Aplicar descuento" at bounding box center [255, 213] width 10 height 10
radio input "true"
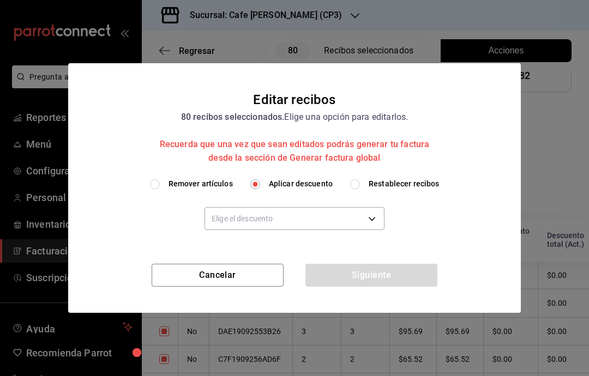
click at [371, 222] on body "Pregunta a Parrot AI Reportes Menú Configuración Personal Inventarios Facturaci…" at bounding box center [294, 188] width 589 height 376
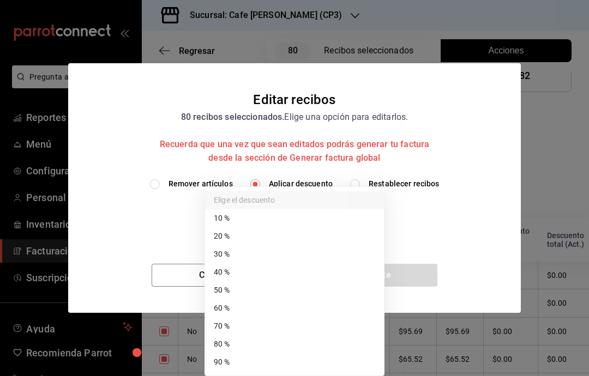
click at [228, 369] on li "90 %" at bounding box center [294, 363] width 179 height 18
type input "90"
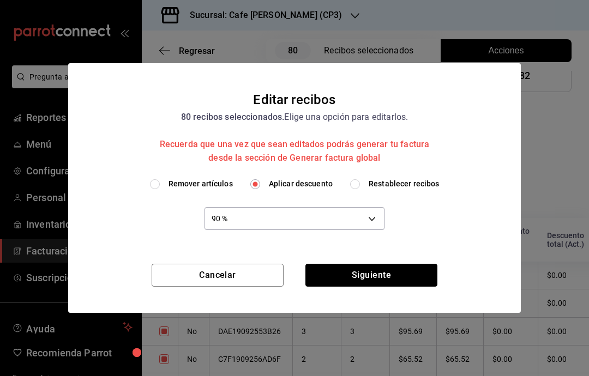
click at [382, 279] on button "Siguiente" at bounding box center [372, 275] width 132 height 23
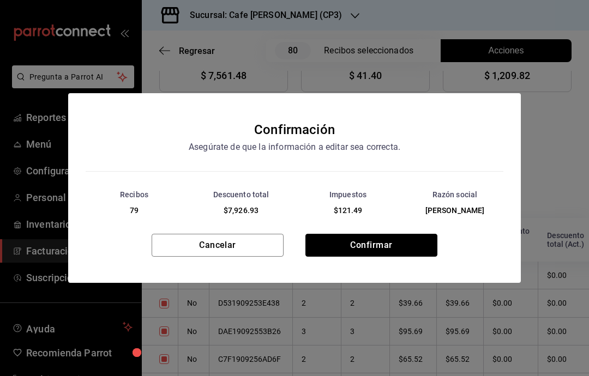
click at [392, 246] on button "Confirmar" at bounding box center [372, 245] width 132 height 23
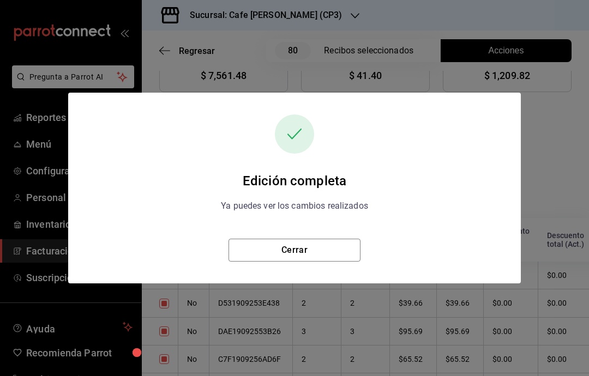
click at [337, 254] on button "Cerrar" at bounding box center [295, 250] width 132 height 23
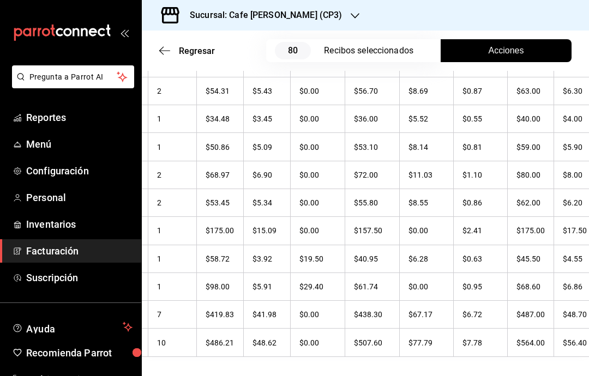
scroll to position [0, 189]
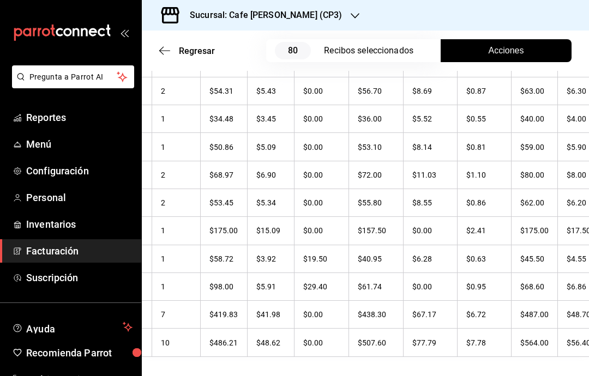
click at [553, 45] on button "Acciones" at bounding box center [506, 50] width 131 height 23
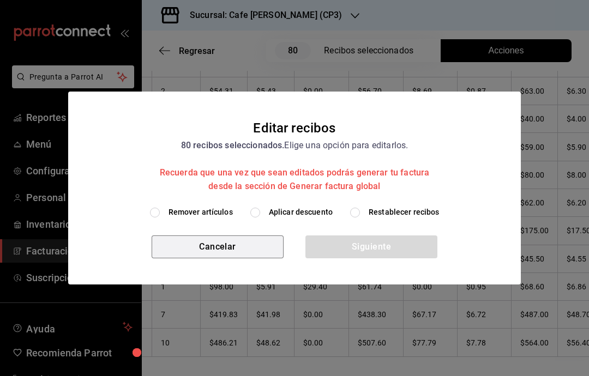
click at [218, 250] on button "Cancelar" at bounding box center [218, 247] width 132 height 23
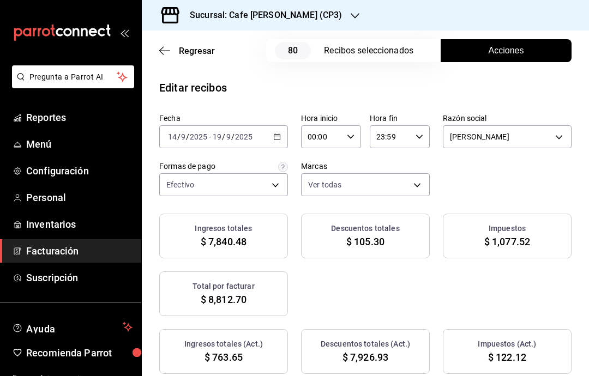
scroll to position [0, 0]
click at [177, 46] on span "Regresar" at bounding box center [187, 51] width 56 height 10
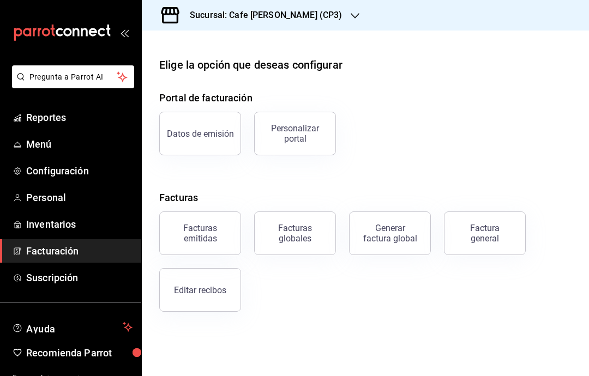
click at [397, 244] on button "Generar factura global" at bounding box center [390, 234] width 82 height 44
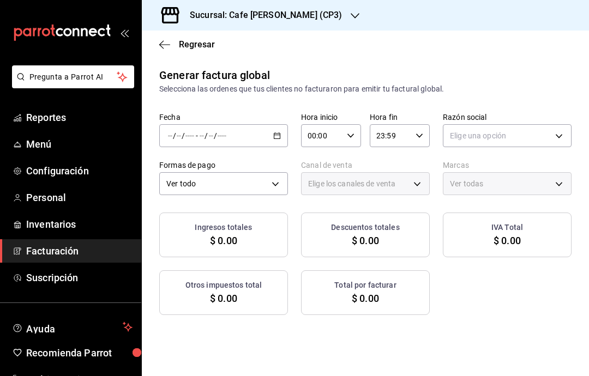
type input "PARROT,UBER_EATS,RAPPI,DIDI_FOOD,ONLINE"
click at [564, 129] on body "Pregunta a Parrot AI Reportes Menú Configuración Personal Inventarios Facturaci…" at bounding box center [294, 188] width 589 height 376
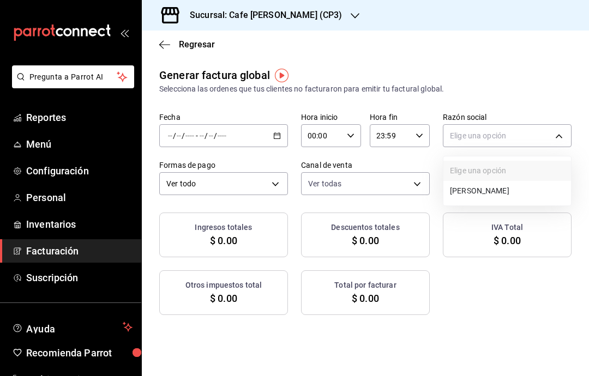
click at [515, 191] on li "GABRIELA BAUR HOFMANN" at bounding box center [508, 191] width 128 height 20
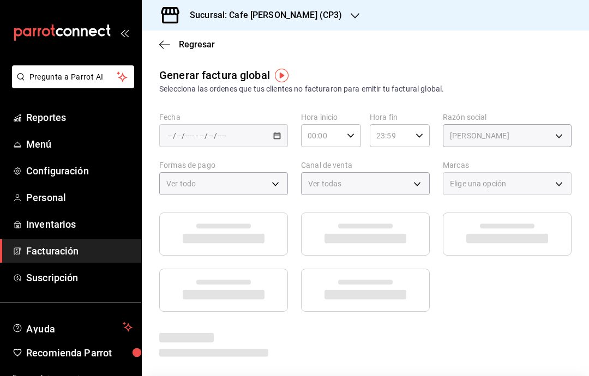
type input "11b1f4b2-2865-40a9-819b-45e3f99d464b"
type input "1a219e6b-4538-4a36-8180-b402e53fe872"
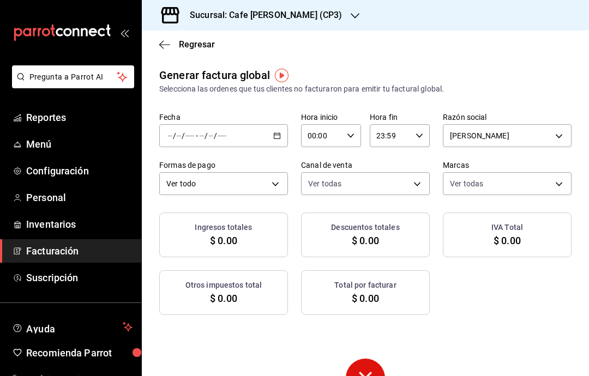
click at [202, 137] on input "number" at bounding box center [201, 135] width 5 height 9
click at [215, 166] on span "Rango de fechas" at bounding box center [211, 168] width 85 height 11
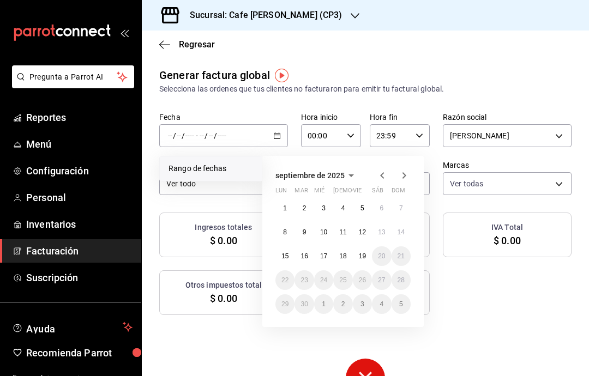
click at [285, 209] on abbr "1" at bounding box center [285, 209] width 4 height 8
click at [368, 258] on button "19" at bounding box center [362, 257] width 19 height 20
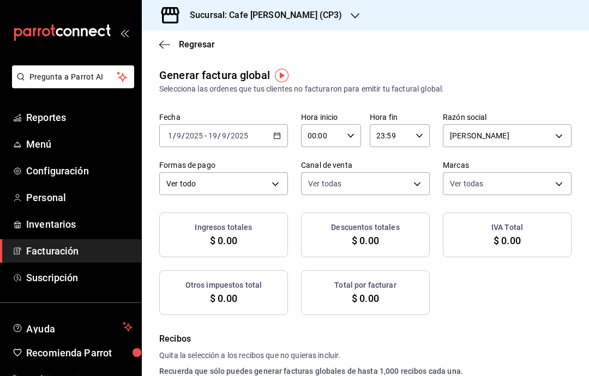
checkbox input "true"
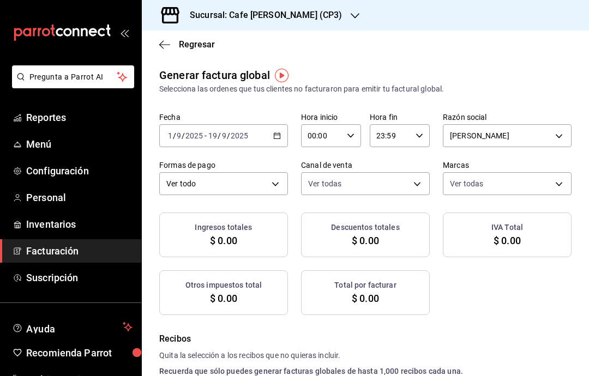
checkbox input "true"
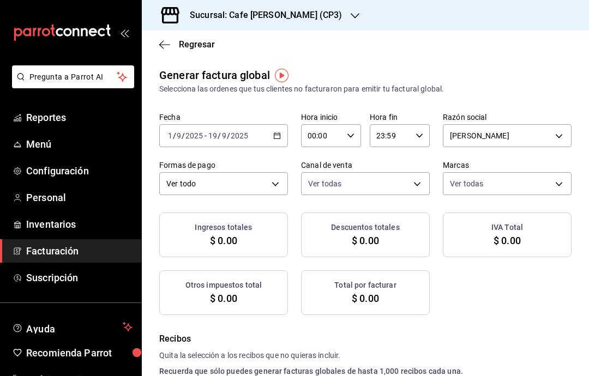
checkbox input "true"
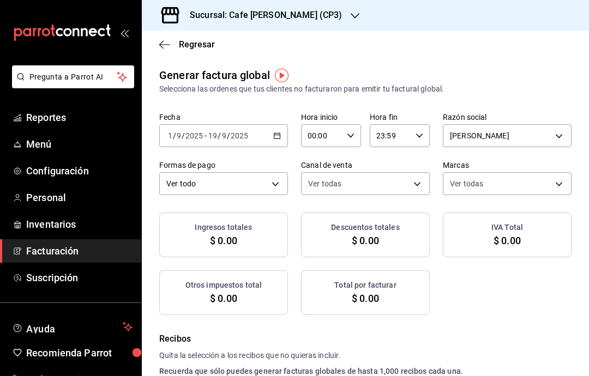
checkbox input "true"
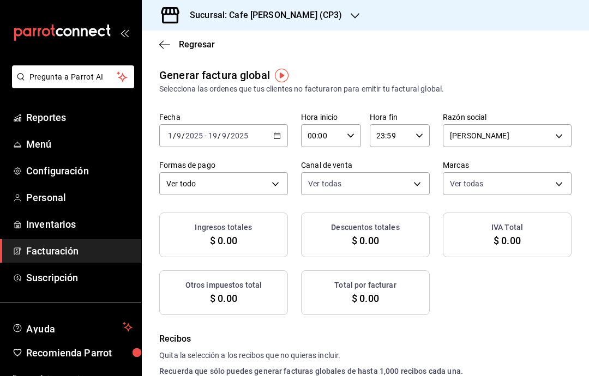
checkbox input "true"
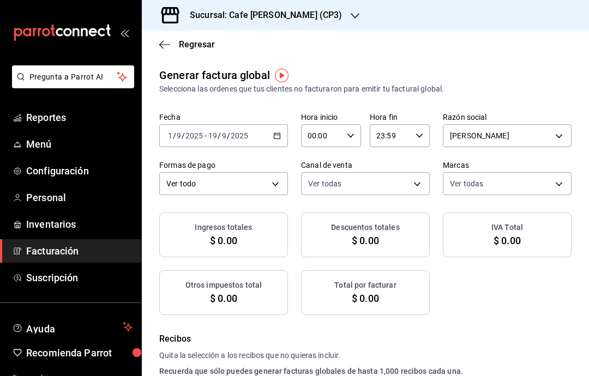
checkbox input "true"
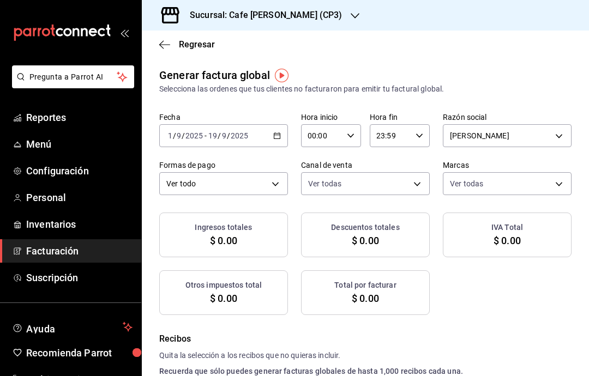
checkbox input "true"
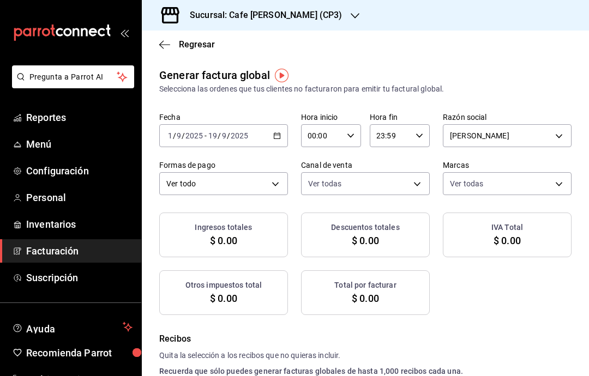
checkbox input "true"
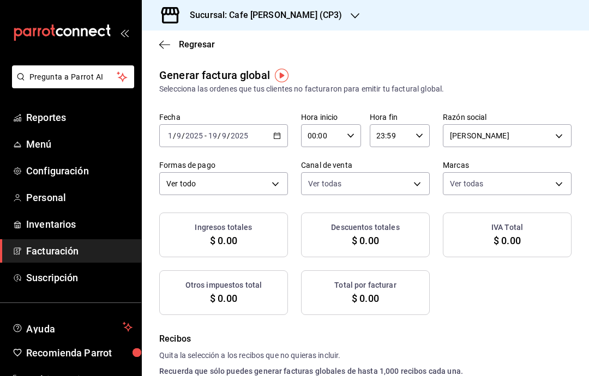
checkbox input "true"
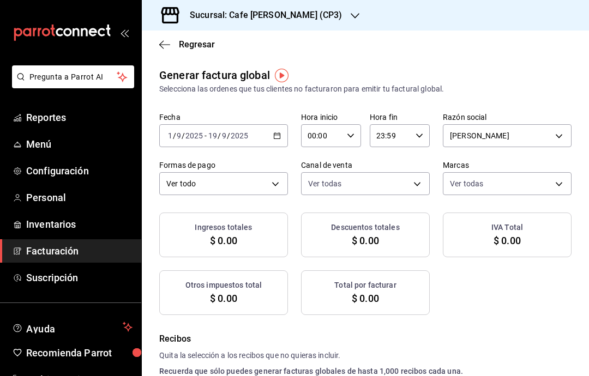
checkbox input "true"
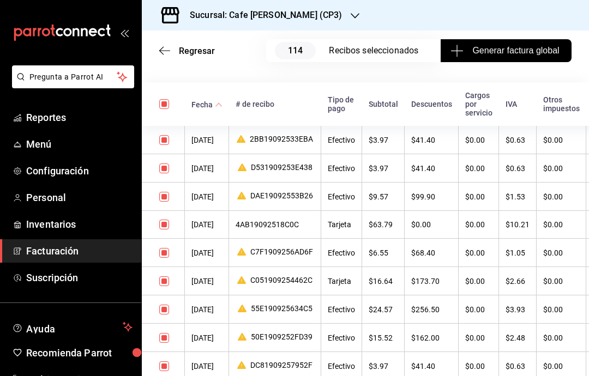
scroll to position [326, 0]
click at [266, 142] on div "2BB19092533EBA" at bounding box center [275, 139] width 79 height 10
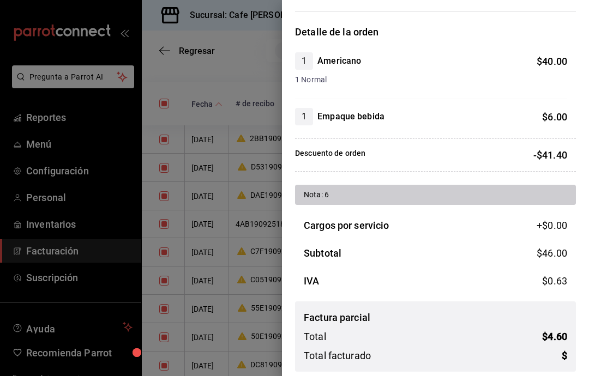
scroll to position [77, 0]
click at [250, 75] on div at bounding box center [294, 188] width 589 height 376
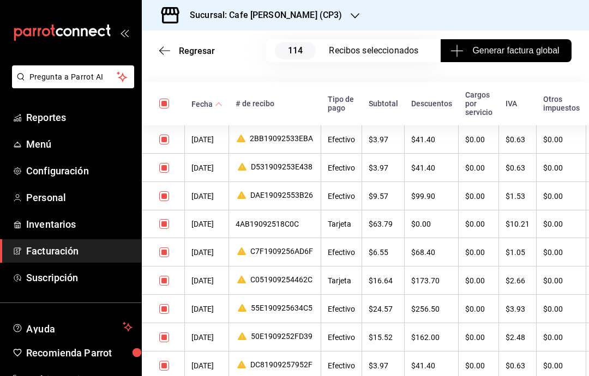
click at [525, 47] on span "Generar factura global" at bounding box center [506, 50] width 106 height 13
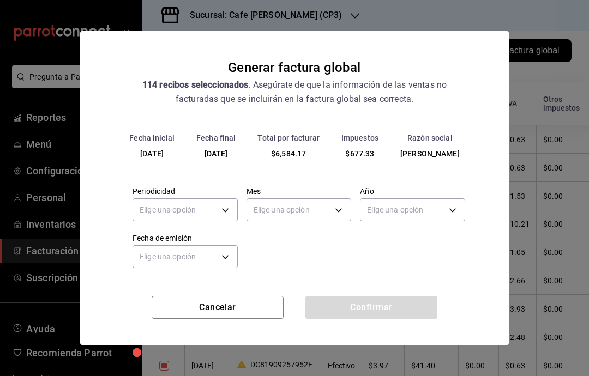
click at [202, 210] on body "Pregunta a Parrot AI Reportes Menú Configuración Personal Inventarios Facturaci…" at bounding box center [294, 188] width 589 height 376
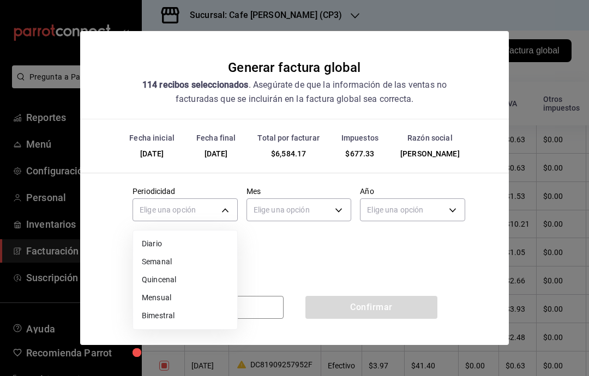
click at [176, 278] on li "Quincenal" at bounding box center [185, 280] width 104 height 18
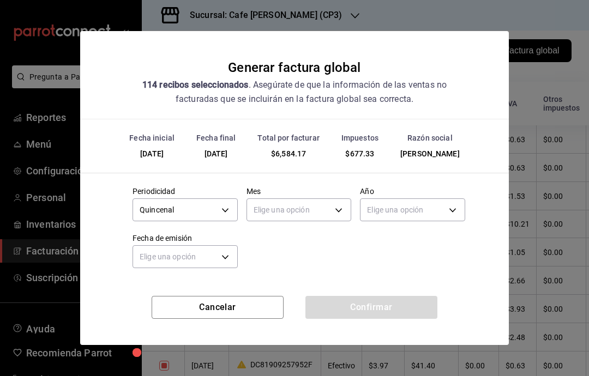
click at [226, 205] on body "Pregunta a Parrot AI Reportes Menú Configuración Personal Inventarios Facturaci…" at bounding box center [294, 188] width 589 height 376
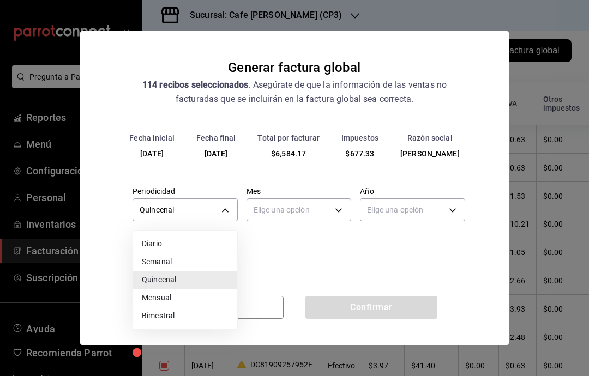
click at [176, 298] on li "Mensual" at bounding box center [185, 298] width 104 height 18
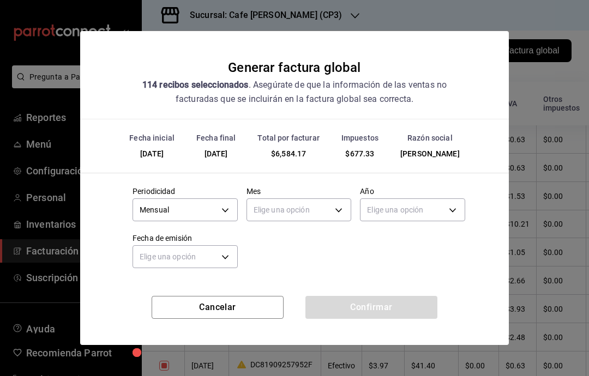
click at [319, 215] on body "Pregunta a Parrot AI Reportes Menú Configuración Personal Inventarios Facturaci…" at bounding box center [294, 188] width 589 height 376
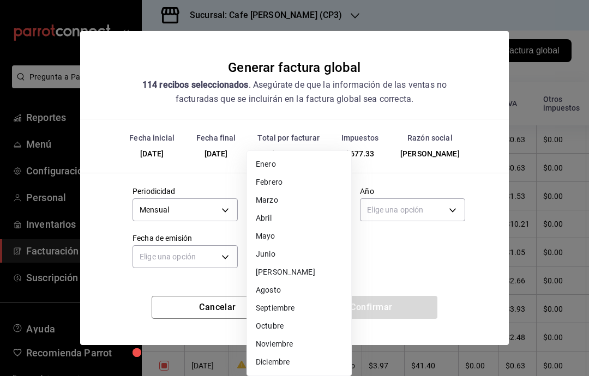
click at [295, 310] on li "Septiembre" at bounding box center [299, 309] width 104 height 18
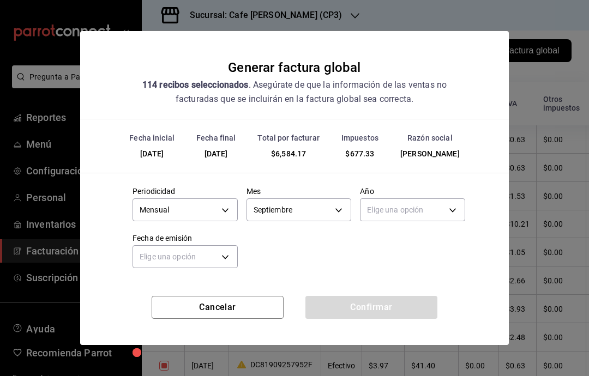
click at [445, 207] on body "Pregunta a Parrot AI Reportes Menú Configuración Personal Inventarios Facturaci…" at bounding box center [294, 188] width 589 height 376
click at [388, 242] on li "2025" at bounding box center [413, 244] width 104 height 18
click at [214, 253] on body "Pregunta a Parrot AI Reportes Menú Configuración Personal Inventarios Facturaci…" at bounding box center [294, 188] width 589 height 376
click at [147, 291] on li "Hoy" at bounding box center [185, 291] width 104 height 18
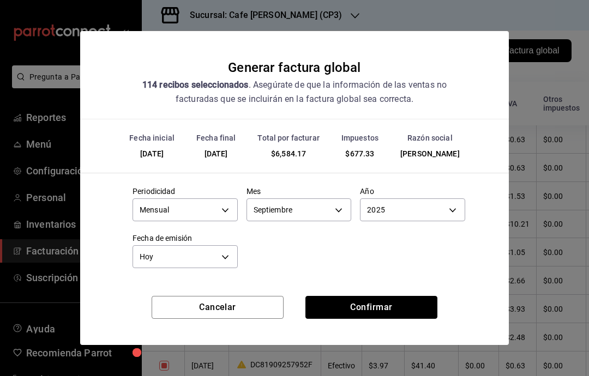
click at [391, 308] on button "Confirmar" at bounding box center [372, 307] width 132 height 23
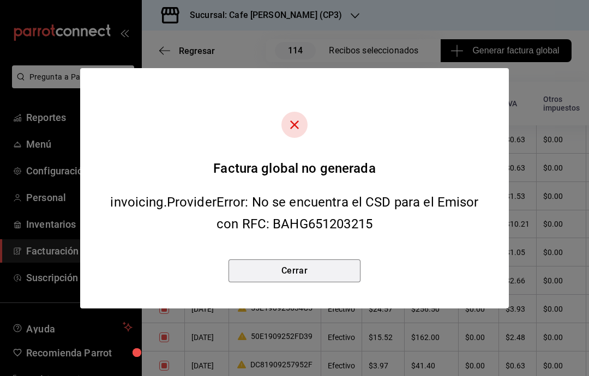
click at [285, 273] on button "Cerrar" at bounding box center [295, 271] width 132 height 23
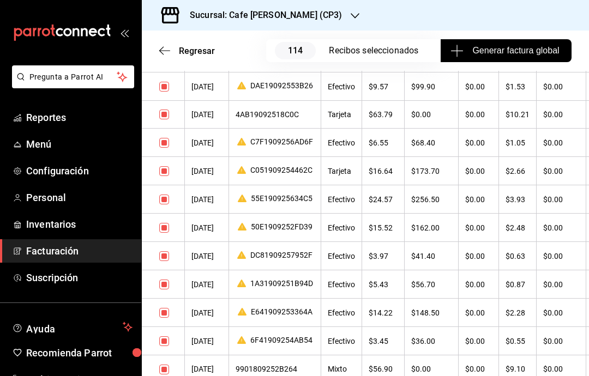
scroll to position [435, 0]
click at [263, 177] on div "C051909254462C" at bounding box center [275, 171] width 79 height 10
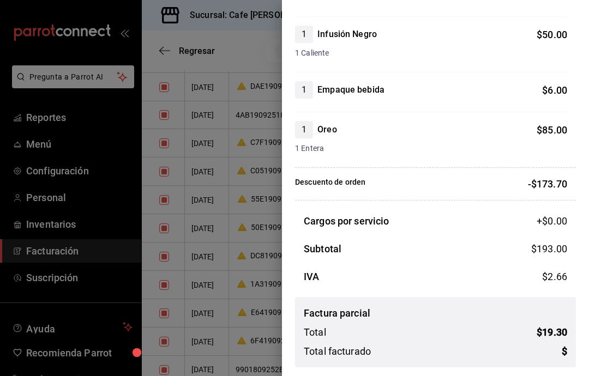
scroll to position [238, 0]
click at [217, 182] on div at bounding box center [294, 188] width 589 height 376
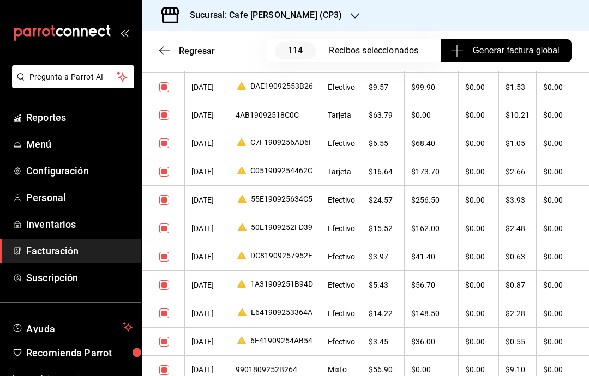
click at [41, 253] on span "Facturación" at bounding box center [79, 251] width 106 height 15
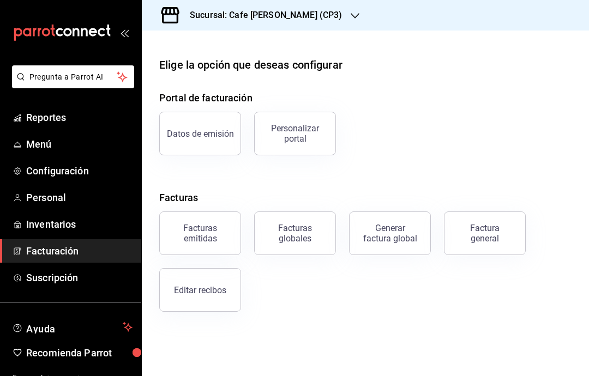
click at [213, 291] on div "Editar recibos" at bounding box center [200, 290] width 52 height 10
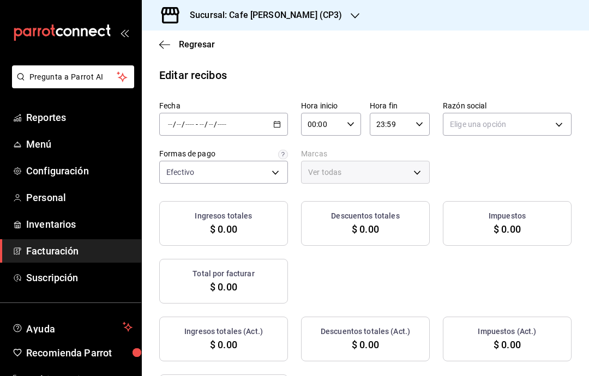
click at [198, 128] on div "/ /" at bounding box center [212, 124] width 29 height 9
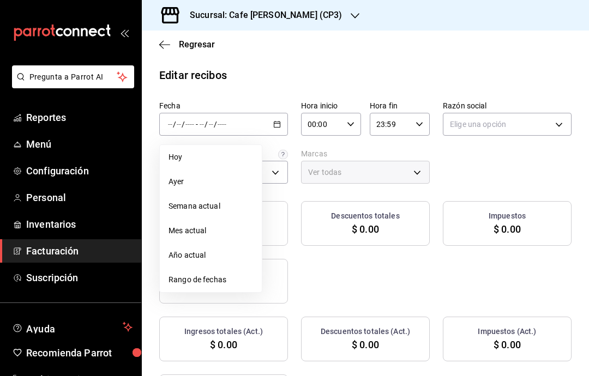
click at [197, 204] on span "Semana actual" at bounding box center [211, 206] width 85 height 11
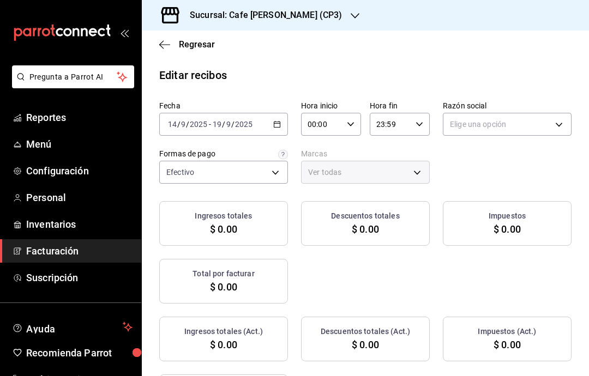
click at [531, 131] on body "Pregunta a Parrot AI Reportes Menú Configuración Personal Inventarios Facturaci…" at bounding box center [294, 188] width 589 height 376
click at [518, 188] on li "GABRIELA BAUR HOFMANN" at bounding box center [508, 180] width 128 height 20
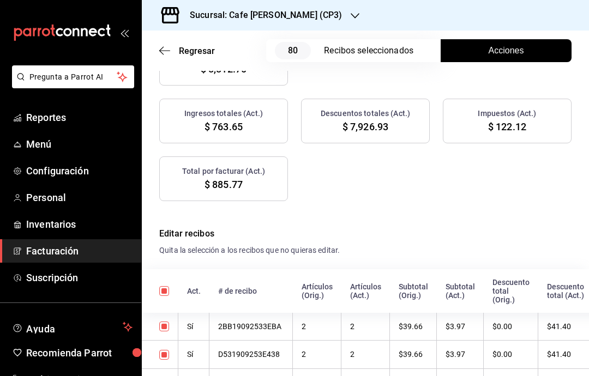
scroll to position [231, 0]
click at [531, 52] on button "Acciones" at bounding box center [506, 50] width 131 height 23
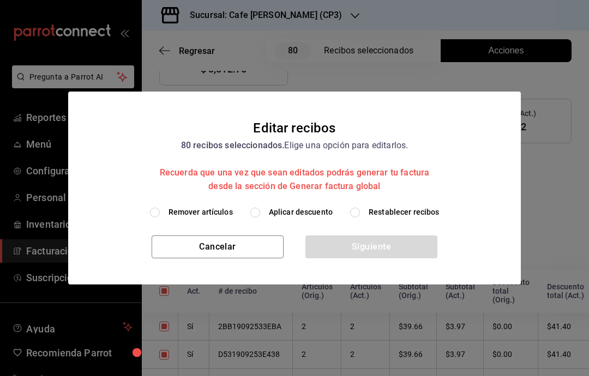
click at [365, 213] on label "Restablecer recibos" at bounding box center [394, 212] width 89 height 11
click at [360, 213] on input "Restablecer recibos" at bounding box center [355, 213] width 10 height 10
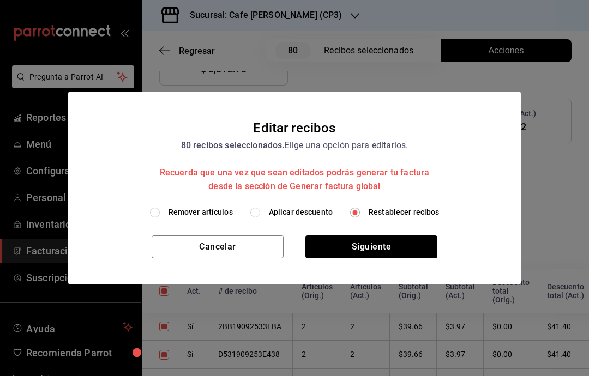
click at [392, 245] on button "Siguiente" at bounding box center [372, 247] width 132 height 23
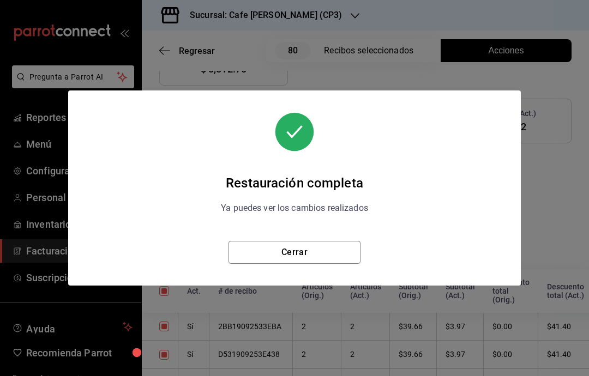
click at [244, 263] on button "Cerrar" at bounding box center [295, 252] width 132 height 23
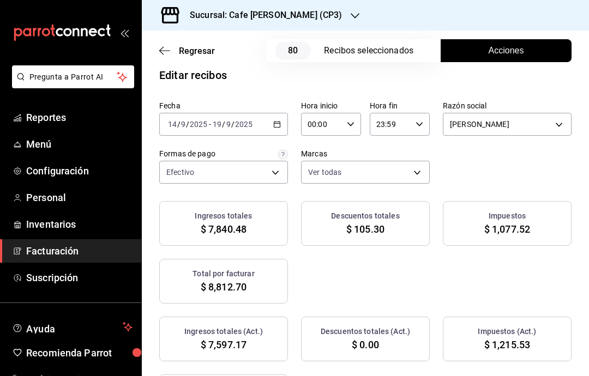
scroll to position [13, 0]
click at [280, 175] on body "Pregunta a Parrot AI Reportes Menú Configuración Personal Inventarios Facturaci…" at bounding box center [294, 188] width 589 height 376
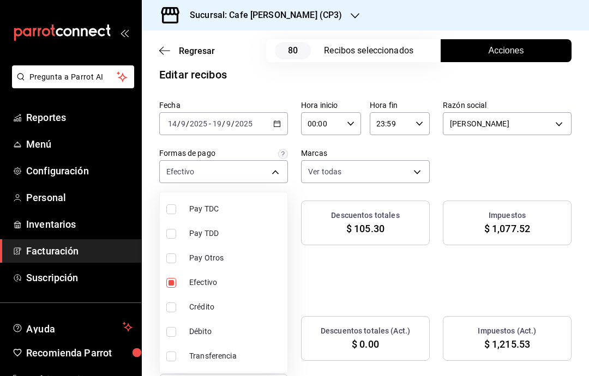
click at [212, 283] on span "Efectivo" at bounding box center [236, 282] width 94 height 11
click at [212, 285] on span "Efectivo" at bounding box center [236, 282] width 94 height 11
click at [540, 179] on div at bounding box center [294, 188] width 589 height 376
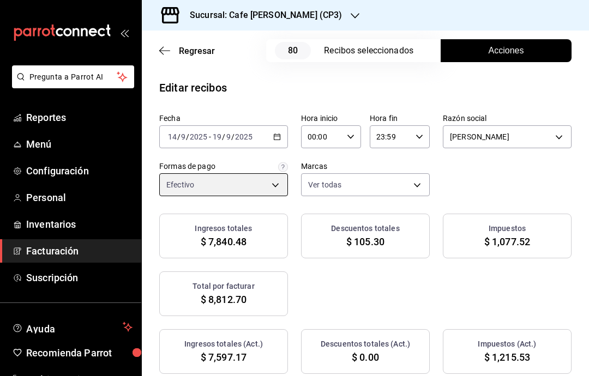
scroll to position [0, 0]
click at [508, 56] on span "Acciones" at bounding box center [506, 50] width 35 height 13
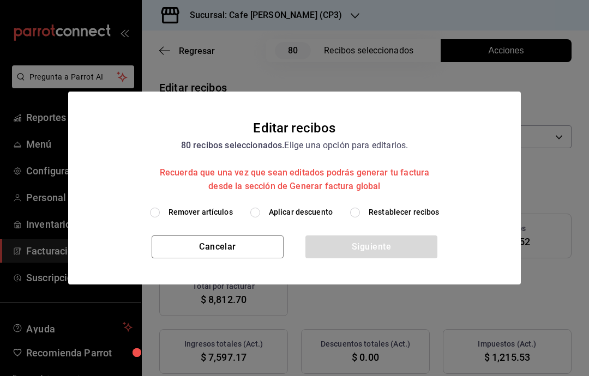
click at [560, 310] on div "Editar recibos 80 recibos seleccionados. Elige una opción para editarlos. Recue…" at bounding box center [294, 188] width 589 height 376
click at [244, 256] on button "Cancelar" at bounding box center [218, 247] width 132 height 23
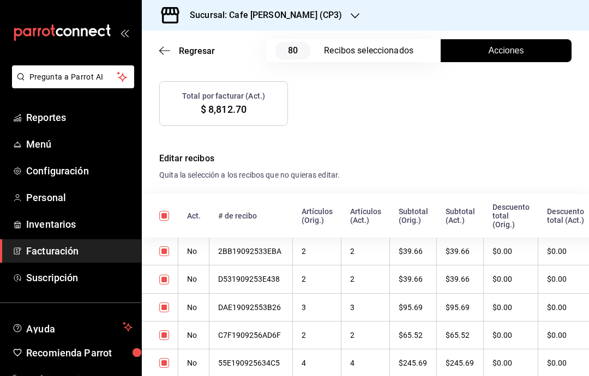
scroll to position [307, 0]
click at [519, 51] on span "Acciones" at bounding box center [506, 50] width 35 height 13
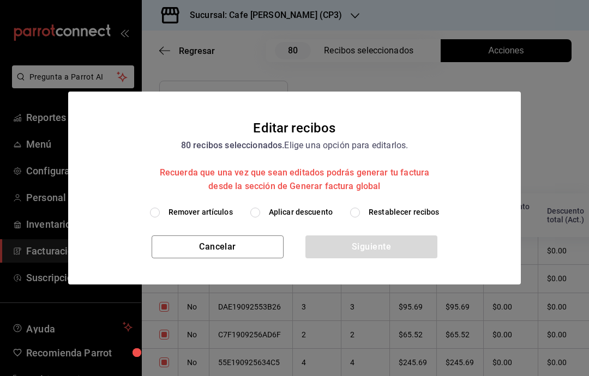
click at [257, 214] on input "Aplicar descuento" at bounding box center [255, 213] width 10 height 10
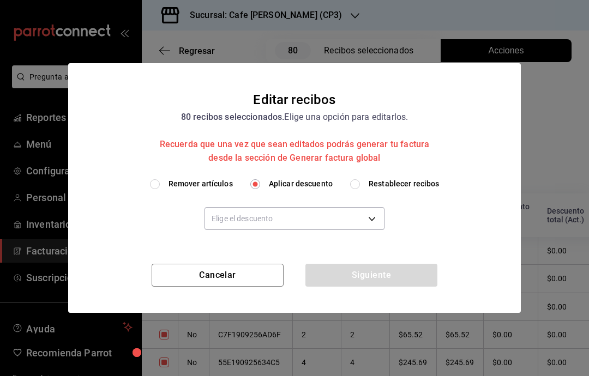
click at [304, 216] on body "Pregunta a Parrot AI Reportes Menú Configuración Personal Inventarios Facturaci…" at bounding box center [294, 188] width 589 height 376
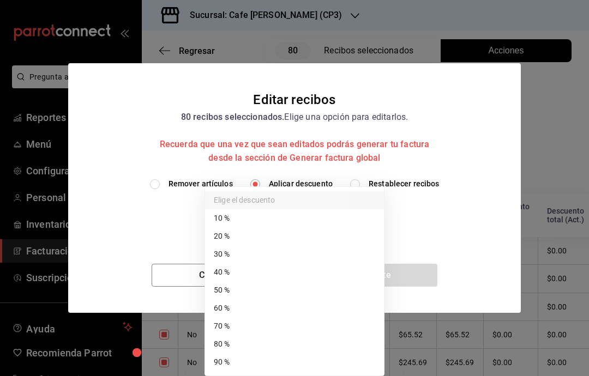
click at [228, 366] on li "90 %" at bounding box center [294, 363] width 179 height 18
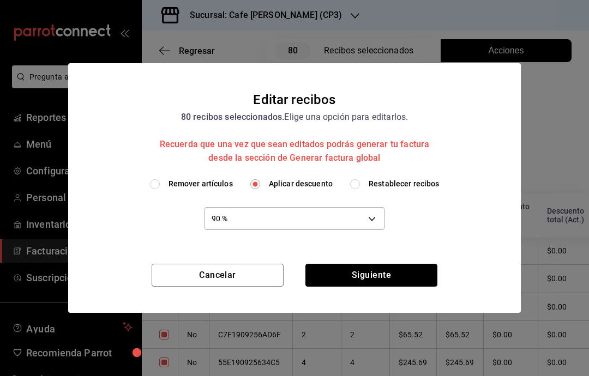
click at [394, 277] on button "Siguiente" at bounding box center [372, 275] width 132 height 23
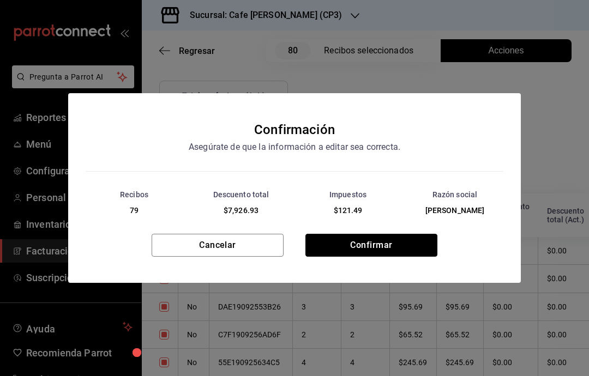
click at [417, 247] on button "Confirmar" at bounding box center [372, 245] width 132 height 23
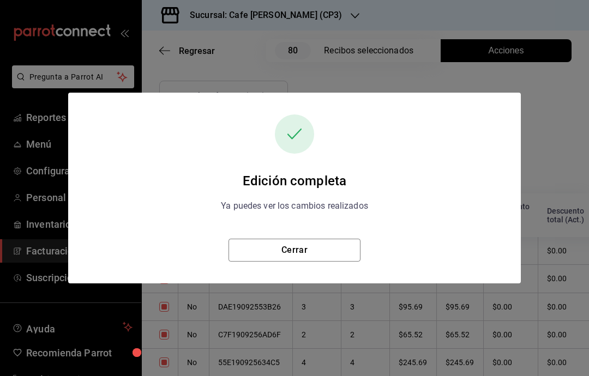
click at [312, 259] on button "Cerrar" at bounding box center [295, 250] width 132 height 23
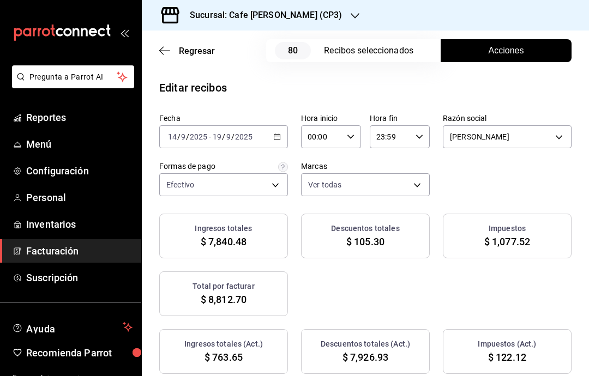
scroll to position [0, 0]
click at [185, 47] on span "Regresar" at bounding box center [197, 51] width 36 height 10
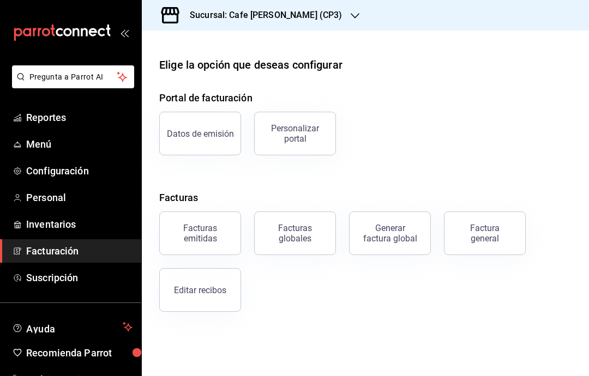
click at [400, 239] on div "Generar factura global" at bounding box center [390, 233] width 55 height 21
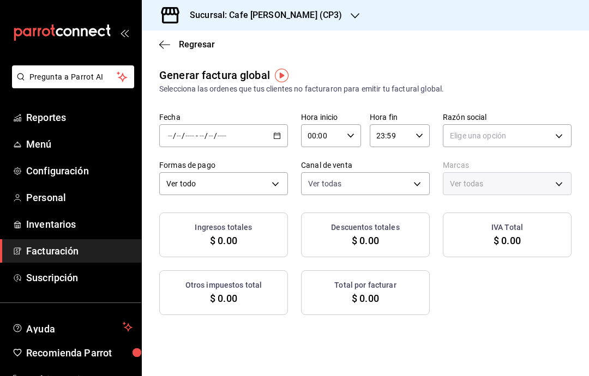
click at [280, 137] on \(Stroke\) "button" at bounding box center [277, 136] width 7 height 6
click at [246, 174] on span "Rango de fechas" at bounding box center [211, 168] width 85 height 11
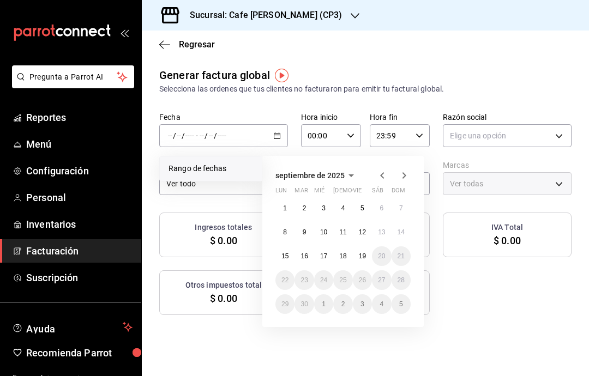
click at [285, 258] on abbr "15" at bounding box center [285, 257] width 7 height 8
click at [361, 255] on abbr "19" at bounding box center [362, 257] width 7 height 8
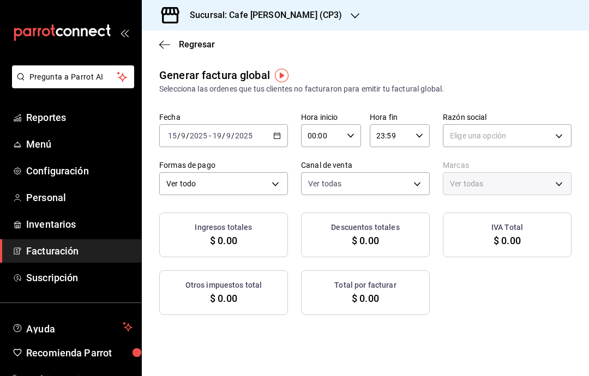
click at [548, 137] on body "Pregunta a Parrot AI Reportes Menú Configuración Personal Inventarios Facturaci…" at bounding box center [294, 188] width 589 height 376
click at [499, 196] on li "GABRIELA BAUR HOFMANN" at bounding box center [508, 191] width 128 height 20
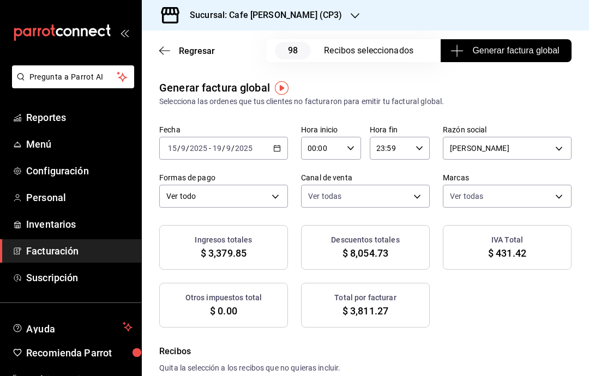
click at [272, 202] on body "Pregunta a Parrot AI Reportes Menú Configuración Personal Inventarios Facturaci…" at bounding box center [294, 188] width 589 height 376
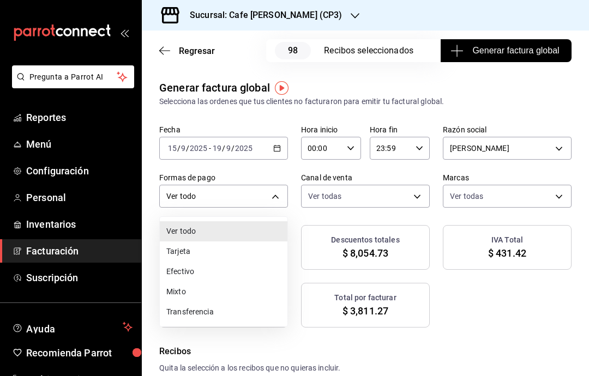
click at [207, 276] on li "Efectivo" at bounding box center [224, 272] width 128 height 20
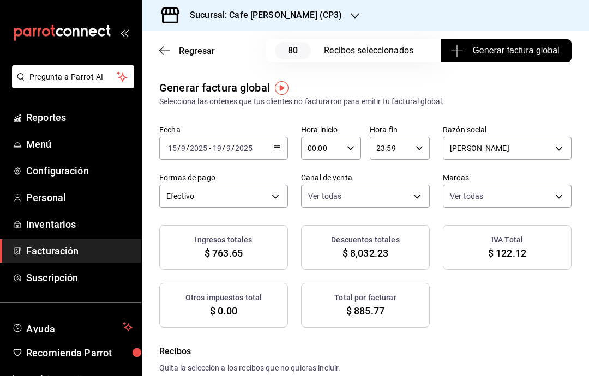
click at [531, 51] on span "Generar factura global" at bounding box center [506, 50] width 106 height 13
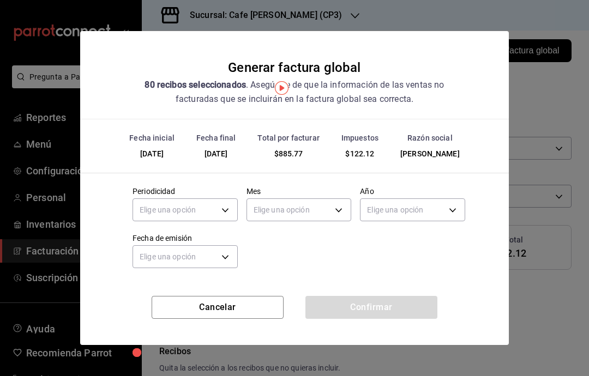
click at [216, 214] on body "Pregunta a Parrot AI Reportes Menú Configuración Personal Inventarios Facturaci…" at bounding box center [294, 188] width 589 height 376
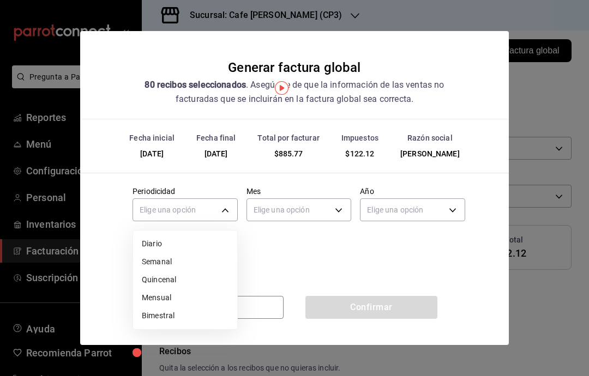
click at [184, 265] on li "Semanal" at bounding box center [185, 262] width 104 height 18
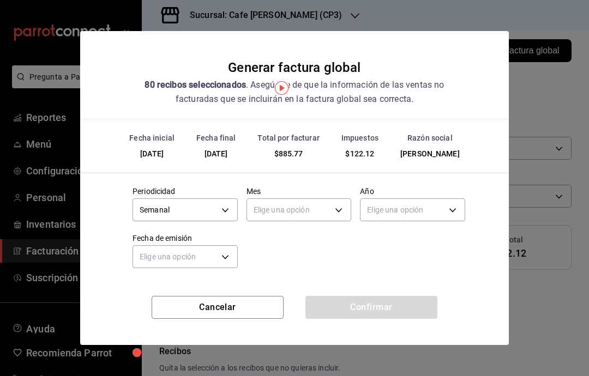
click at [330, 213] on body "Pregunta a Parrot AI Reportes Menú Configuración Personal Inventarios Facturaci…" at bounding box center [294, 188] width 589 height 376
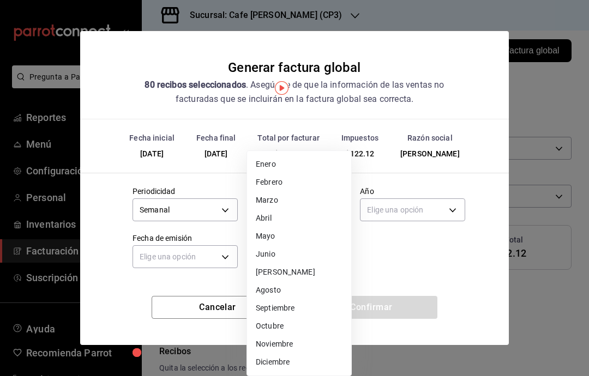
click at [297, 312] on li "Septiembre" at bounding box center [299, 309] width 104 height 18
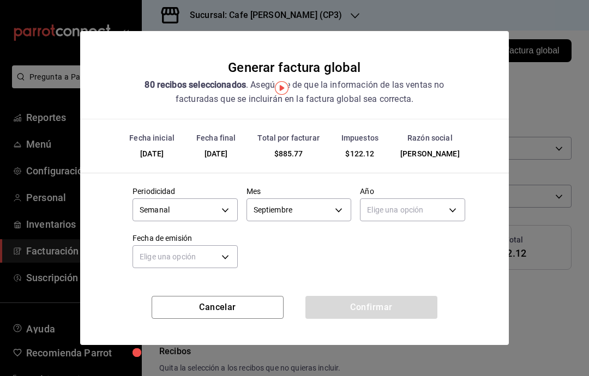
click at [453, 212] on body "Pregunta a Parrot AI Reportes Menú Configuración Personal Inventarios Facturaci…" at bounding box center [294, 188] width 589 height 376
click at [405, 246] on li "2025" at bounding box center [413, 244] width 104 height 18
click at [219, 256] on body "Pregunta a Parrot AI Reportes Menú Configuración Personal Inventarios Facturaci…" at bounding box center [294, 188] width 589 height 376
click at [185, 291] on li "Hoy" at bounding box center [185, 291] width 104 height 18
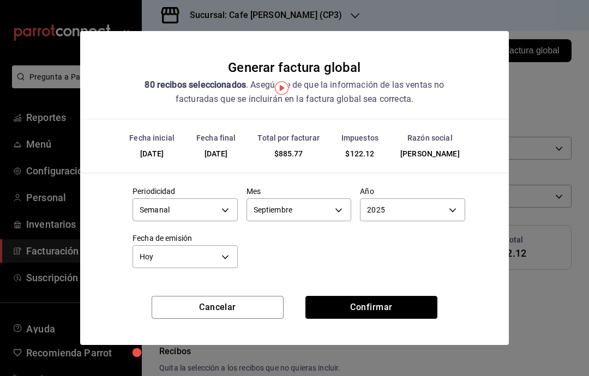
click at [375, 302] on button "Confirmar" at bounding box center [372, 307] width 132 height 23
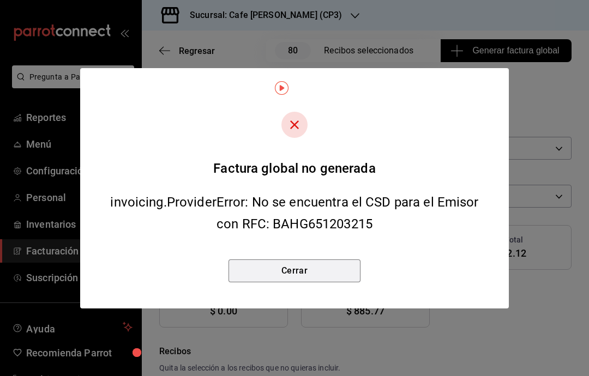
click at [310, 277] on button "Cerrar" at bounding box center [295, 271] width 132 height 23
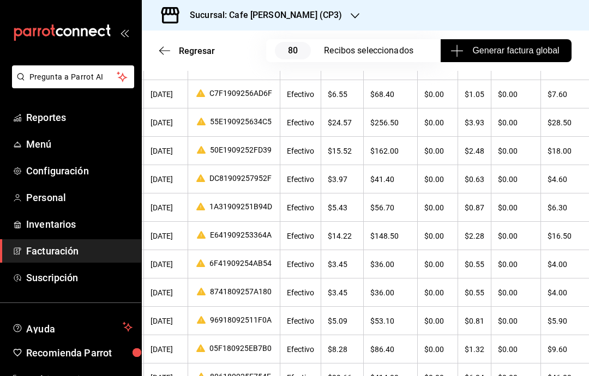
scroll to position [0, 47]
click at [50, 115] on span "Reportes" at bounding box center [79, 117] width 106 height 15
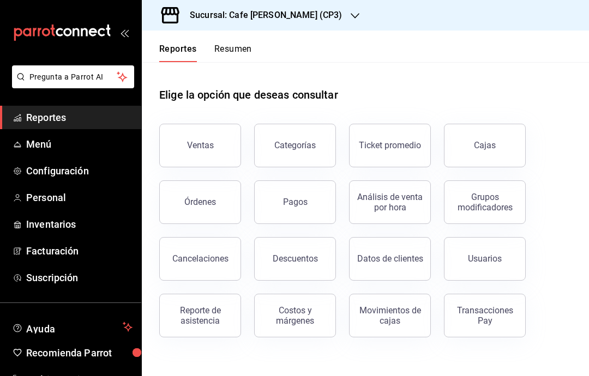
click at [214, 160] on button "Ventas" at bounding box center [200, 146] width 82 height 44
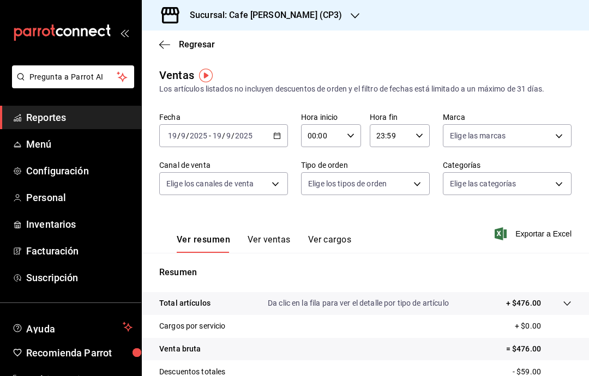
click at [243, 138] on input "2025" at bounding box center [244, 135] width 19 height 9
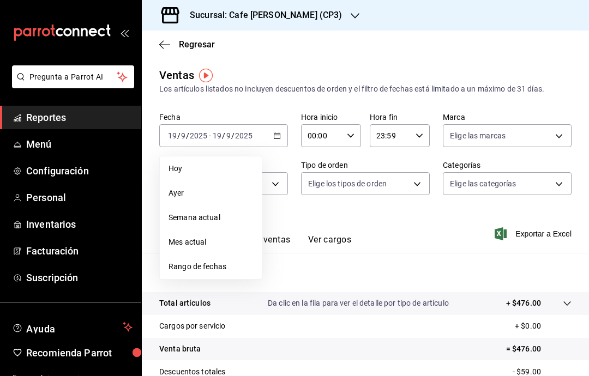
click at [201, 224] on li "Semana actual" at bounding box center [211, 218] width 102 height 25
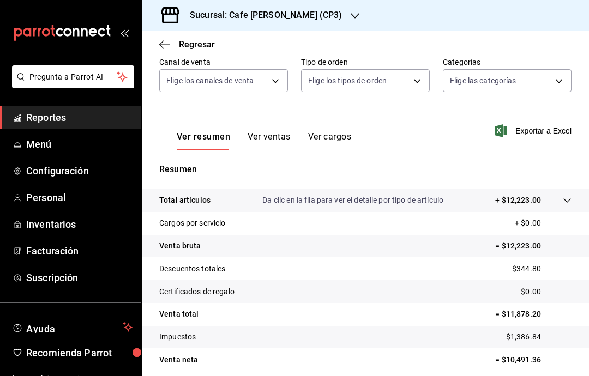
scroll to position [103, 0]
click at [41, 253] on span "Facturación" at bounding box center [79, 251] width 106 height 15
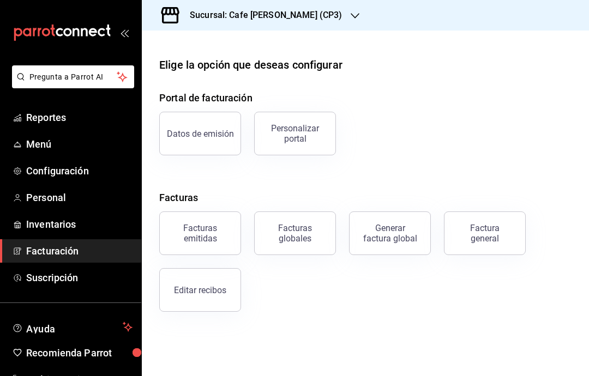
click at [211, 292] on div "Editar recibos" at bounding box center [200, 290] width 52 height 10
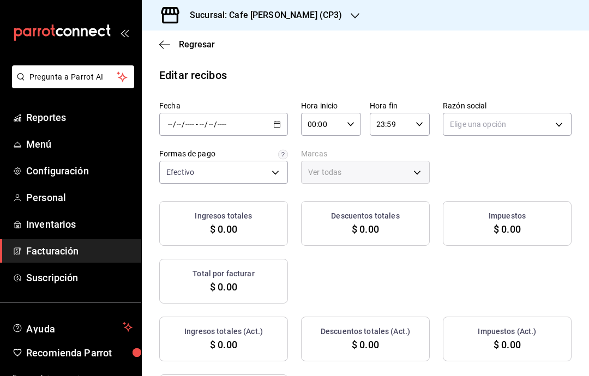
click at [274, 122] on icon "button" at bounding box center [277, 125] width 8 height 8
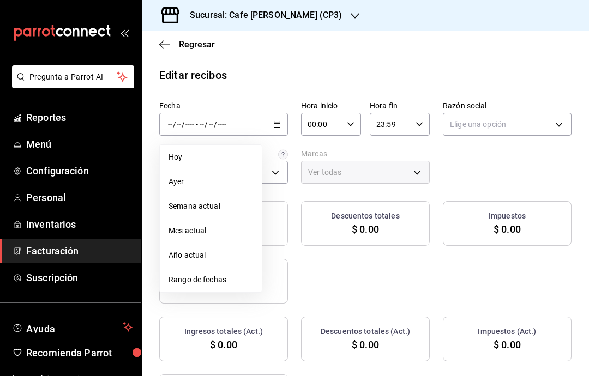
click at [236, 207] on span "Semana actual" at bounding box center [211, 206] width 85 height 11
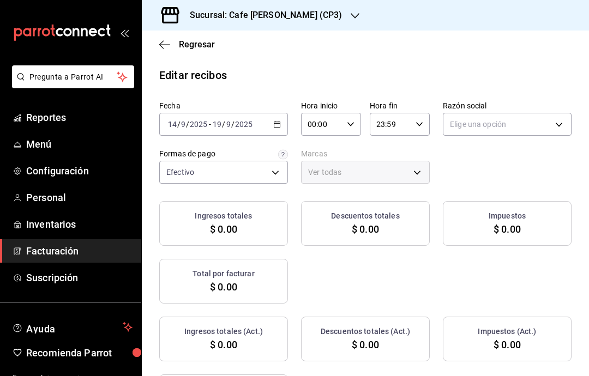
click at [516, 126] on body "Pregunta a Parrot AI Reportes Menú Configuración Personal Inventarios Facturaci…" at bounding box center [294, 188] width 589 height 376
click at [493, 184] on li "GABRIELA BAUR HOFMANN" at bounding box center [508, 180] width 128 height 20
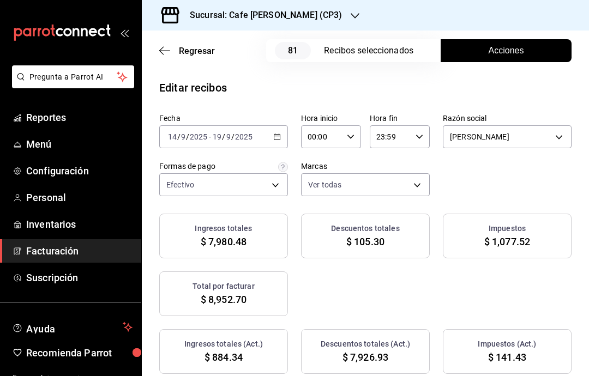
click at [526, 51] on button "Acciones" at bounding box center [506, 50] width 131 height 23
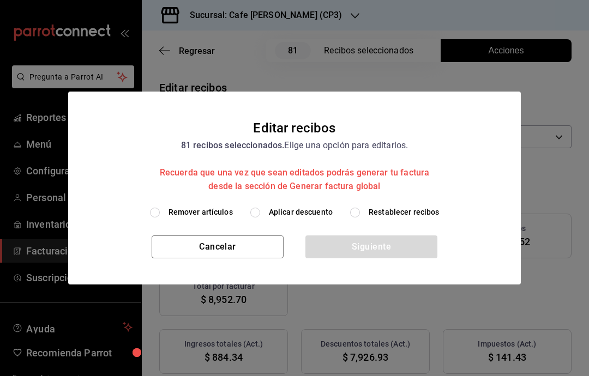
click at [352, 219] on div "Remover artículos Aplicar descuento Restablecer recibos" at bounding box center [294, 221] width 453 height 29
click at [357, 210] on input "Restablecer recibos" at bounding box center [355, 213] width 10 height 10
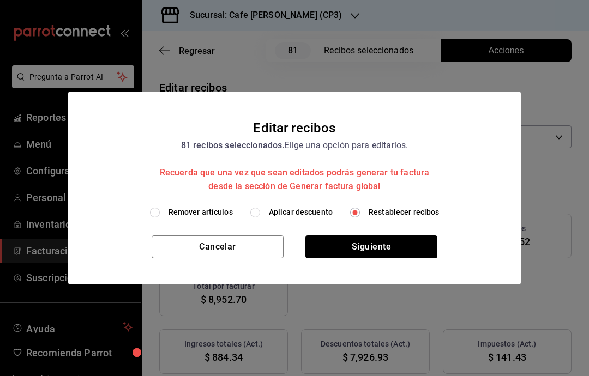
click at [390, 247] on button "Siguiente" at bounding box center [372, 247] width 132 height 23
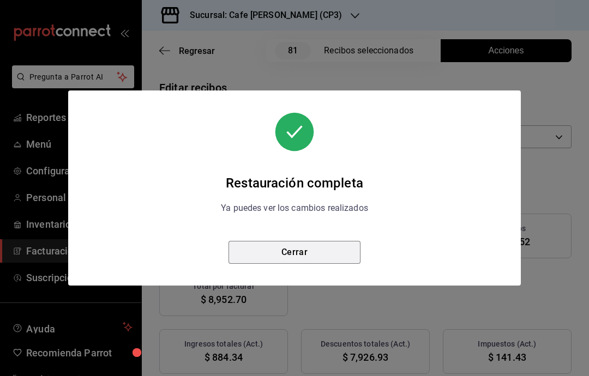
click at [320, 260] on button "Cerrar" at bounding box center [295, 252] width 132 height 23
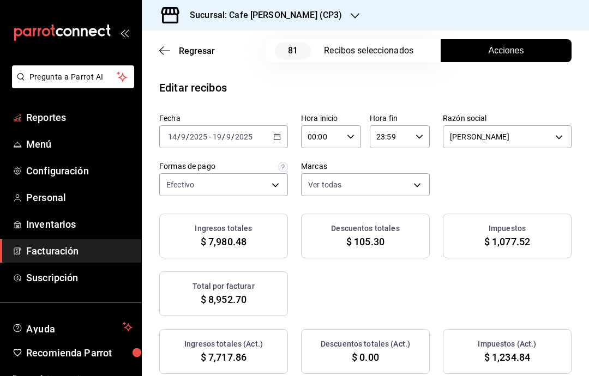
click at [71, 117] on span "Reportes" at bounding box center [79, 117] width 106 height 15
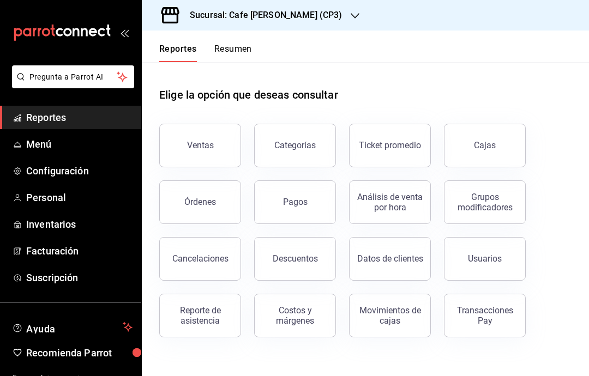
click at [204, 147] on div "Ventas" at bounding box center [200, 145] width 27 height 10
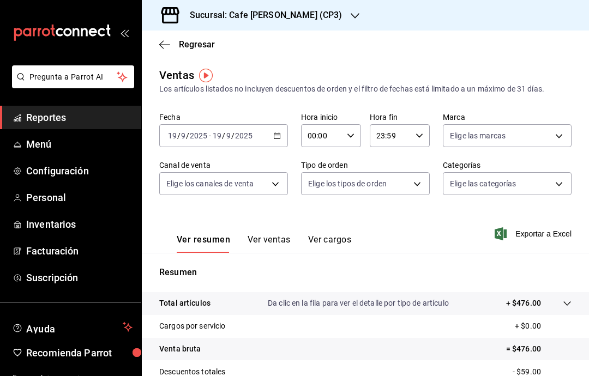
click at [273, 136] on icon "button" at bounding box center [277, 136] width 8 height 8
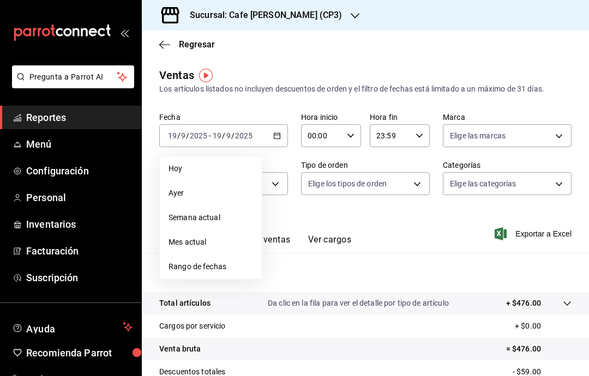
click at [219, 223] on span "Semana actual" at bounding box center [211, 217] width 85 height 11
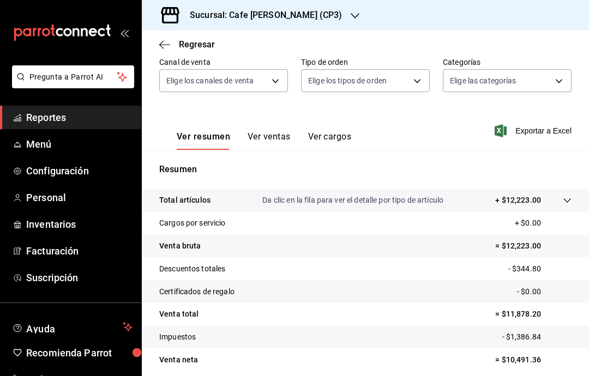
scroll to position [103, 0]
click at [60, 149] on span "Menú" at bounding box center [79, 144] width 106 height 15
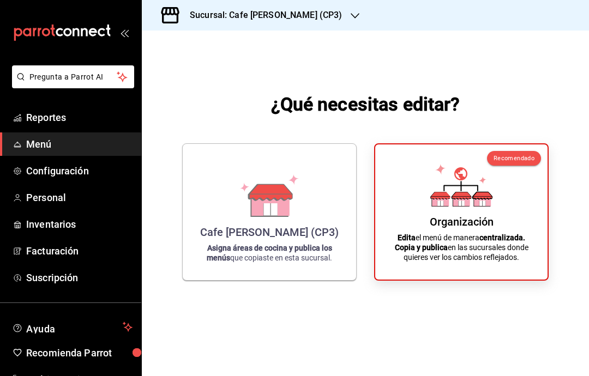
click at [261, 237] on div "Cafe Moretto (CP3) Asigna áreas de cocina y publica los menús que copiaste en e…" at bounding box center [269, 212] width 147 height 119
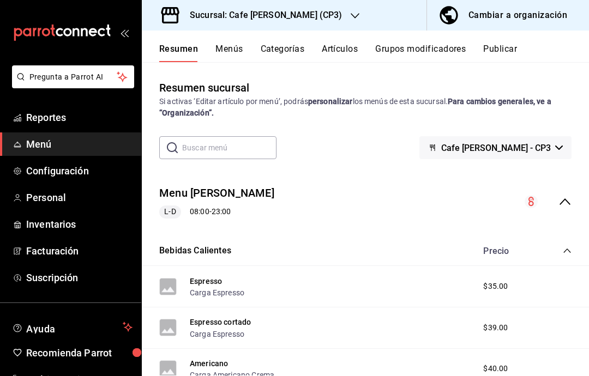
click at [86, 117] on span "Reportes" at bounding box center [79, 117] width 106 height 15
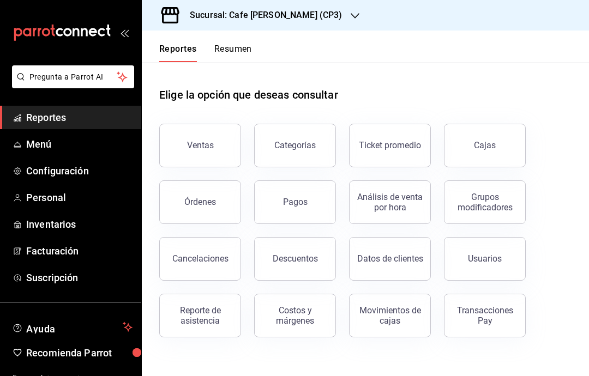
click at [195, 149] on div "Ventas" at bounding box center [200, 145] width 27 height 10
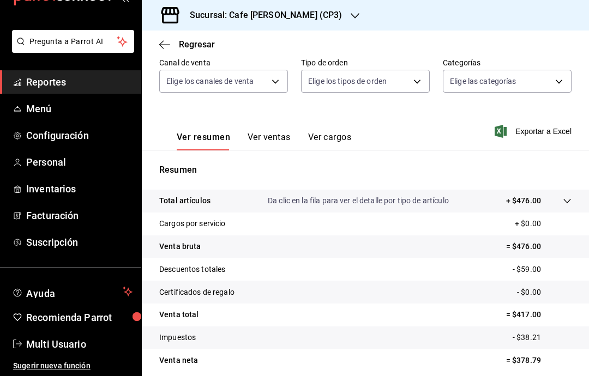
scroll to position [35, 0]
click at [35, 350] on span "Multi Usuario" at bounding box center [79, 344] width 106 height 15
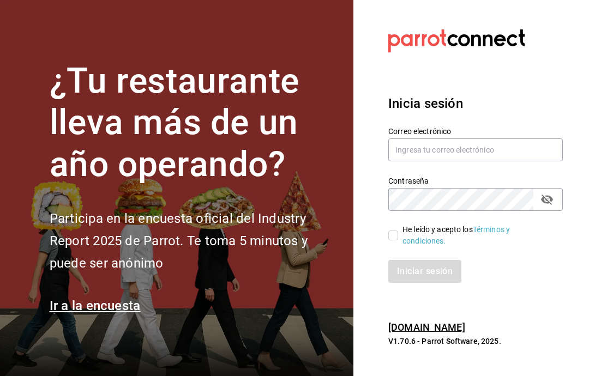
click at [501, 161] on input "text" at bounding box center [475, 150] width 175 height 23
click at [394, 241] on input "He leído y acepto los Términos y condiciones." at bounding box center [393, 236] width 10 height 10
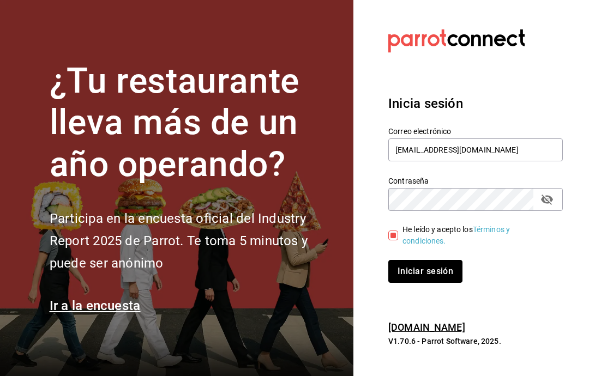
click at [441, 283] on button "Iniciar sesión" at bounding box center [425, 271] width 74 height 23
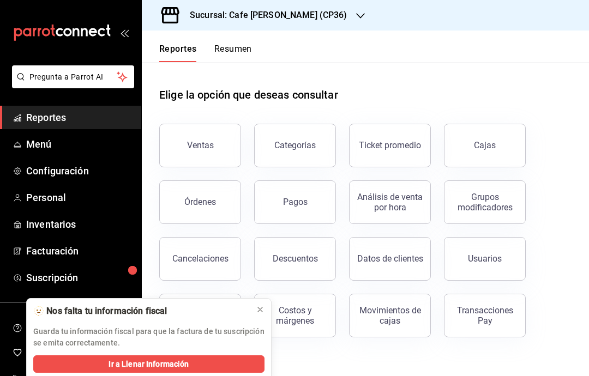
click at [381, 160] on button "Ticket promedio" at bounding box center [390, 146] width 82 height 44
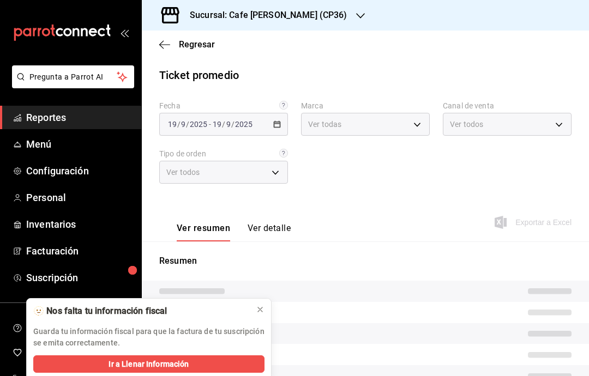
type input "14973aab-c9cc-48cb-9bb2-8f78a4739193"
type input "PARROT,UBER_EATS,RAPPI,DIDI_FOOD,ONLINE"
type input "b7071b10-6734-4c43-9cf4-3b7b5104d627,b20df881-d74d-44db-8cd4-4ca81dfc460e,EXTER…"
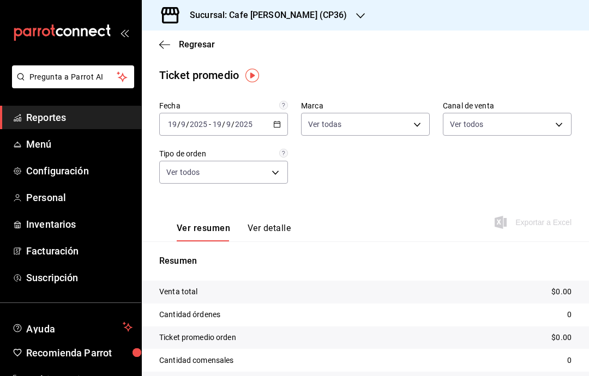
click at [259, 313] on tr "Cantidad órdenes 0" at bounding box center [365, 315] width 447 height 23
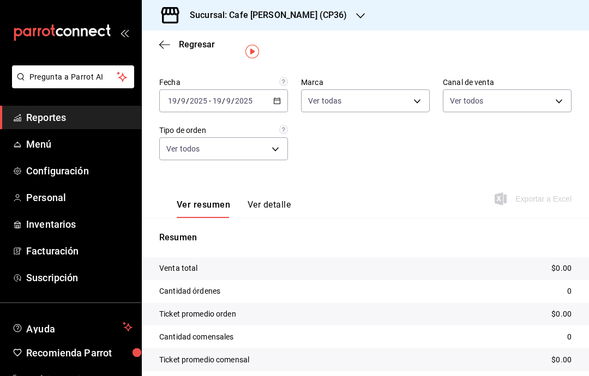
scroll to position [23, 0]
click at [356, 13] on icon "button" at bounding box center [360, 15] width 9 height 9
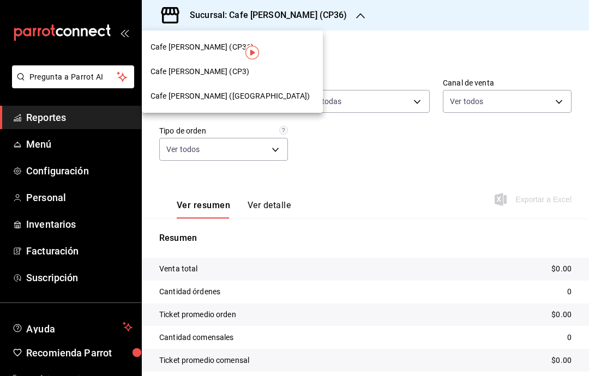
click at [277, 74] on div "Cafe [PERSON_NAME] (CP3)" at bounding box center [233, 71] width 164 height 11
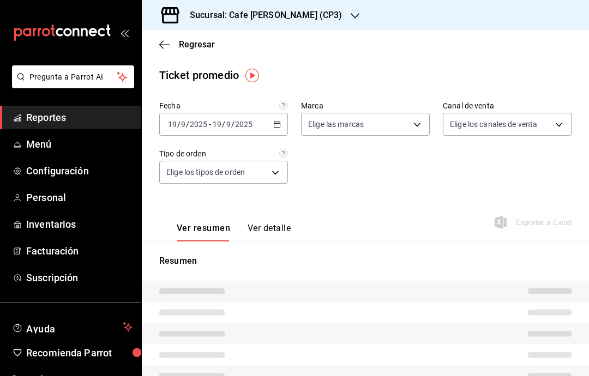
type input "1a219e6b-4538-4a36-8180-b402e53fe872"
type input "PARROT,UBER_EATS,RAPPI,DIDI_FOOD,ONLINE"
type input "b6d69fa6-8bdb-43aa-98cd-a7664cdb062b,0192c32a-f6f7-4e90-9b3c-67a5d4ccc4b7,EXTER…"
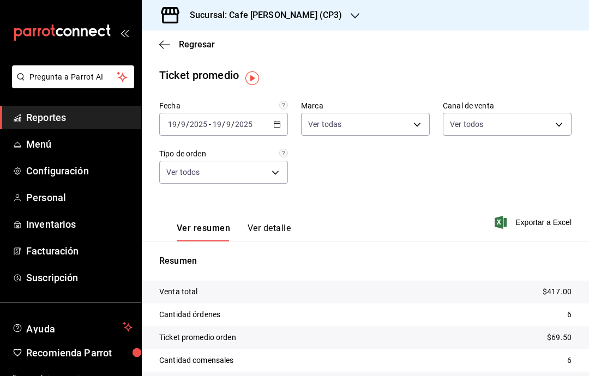
scroll to position [0, 0]
click at [282, 235] on button "Ver detalle" at bounding box center [269, 232] width 43 height 19
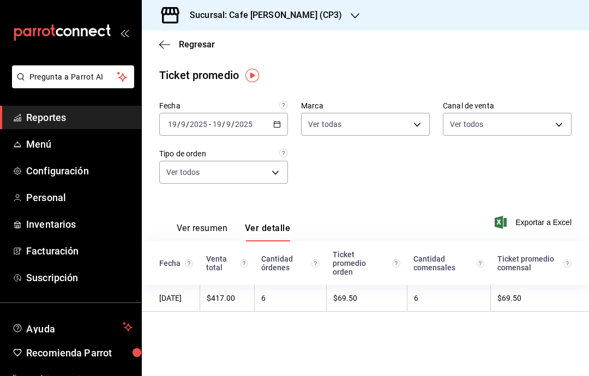
click at [170, 49] on span "Regresar" at bounding box center [187, 44] width 56 height 10
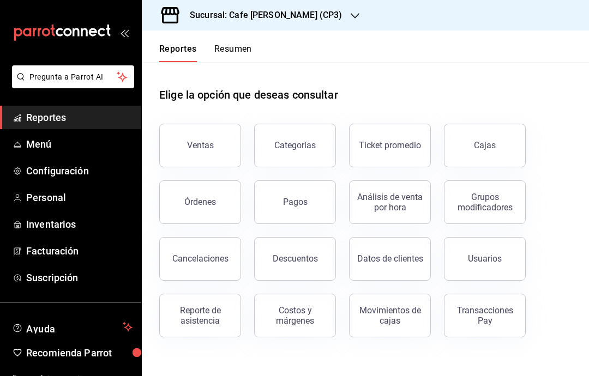
click at [248, 46] on button "Resumen" at bounding box center [233, 53] width 38 height 19
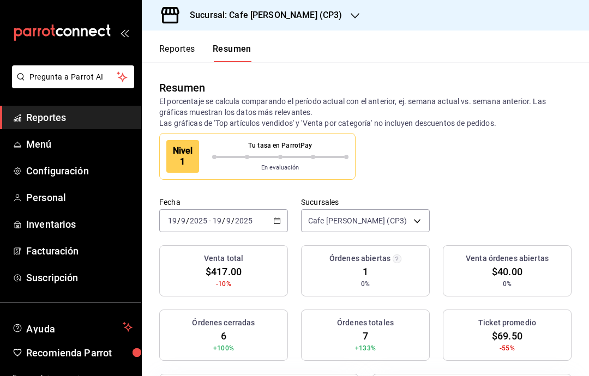
click at [391, 270] on div "Órdenes abiertas 1 0%" at bounding box center [365, 271] width 129 height 51
click at [393, 277] on div "Órdenes abiertas 1 0%" at bounding box center [365, 271] width 129 height 51
click at [351, 20] on icon "button" at bounding box center [355, 15] width 9 height 9
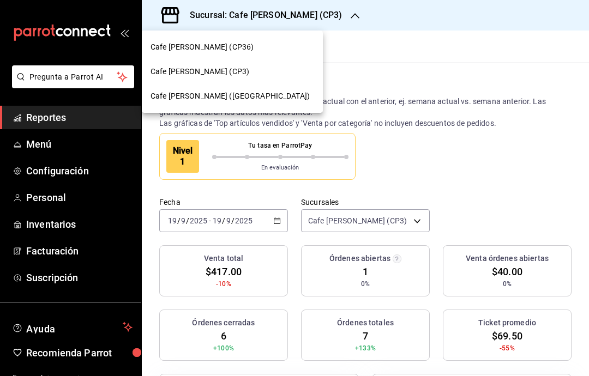
click at [256, 100] on div "Cafe [PERSON_NAME] ([GEOGRAPHIC_DATA])" at bounding box center [233, 96] width 164 height 11
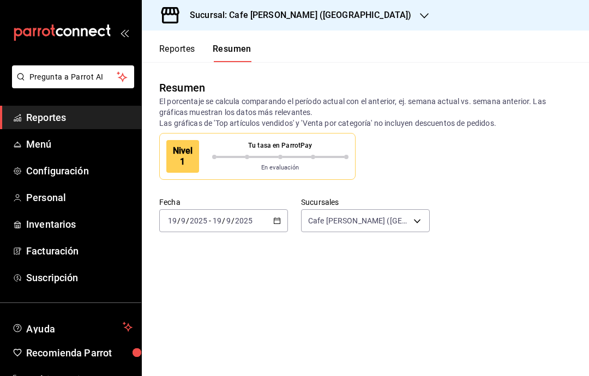
click at [177, 56] on button "Reportes" at bounding box center [177, 53] width 36 height 19
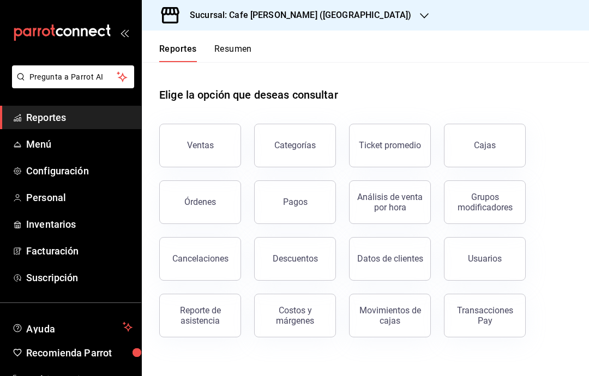
click at [200, 147] on div "Ventas" at bounding box center [200, 145] width 27 height 10
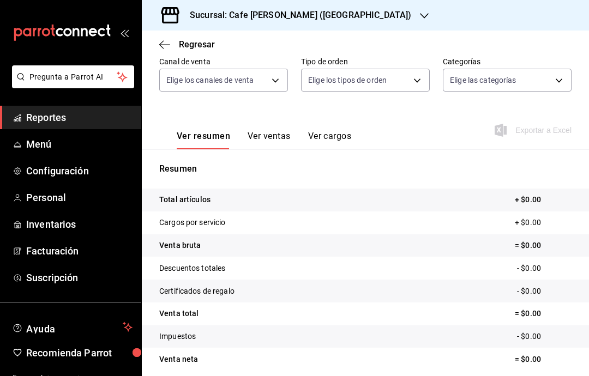
scroll to position [103, 0]
